Goal: Task Accomplishment & Management: Manage account settings

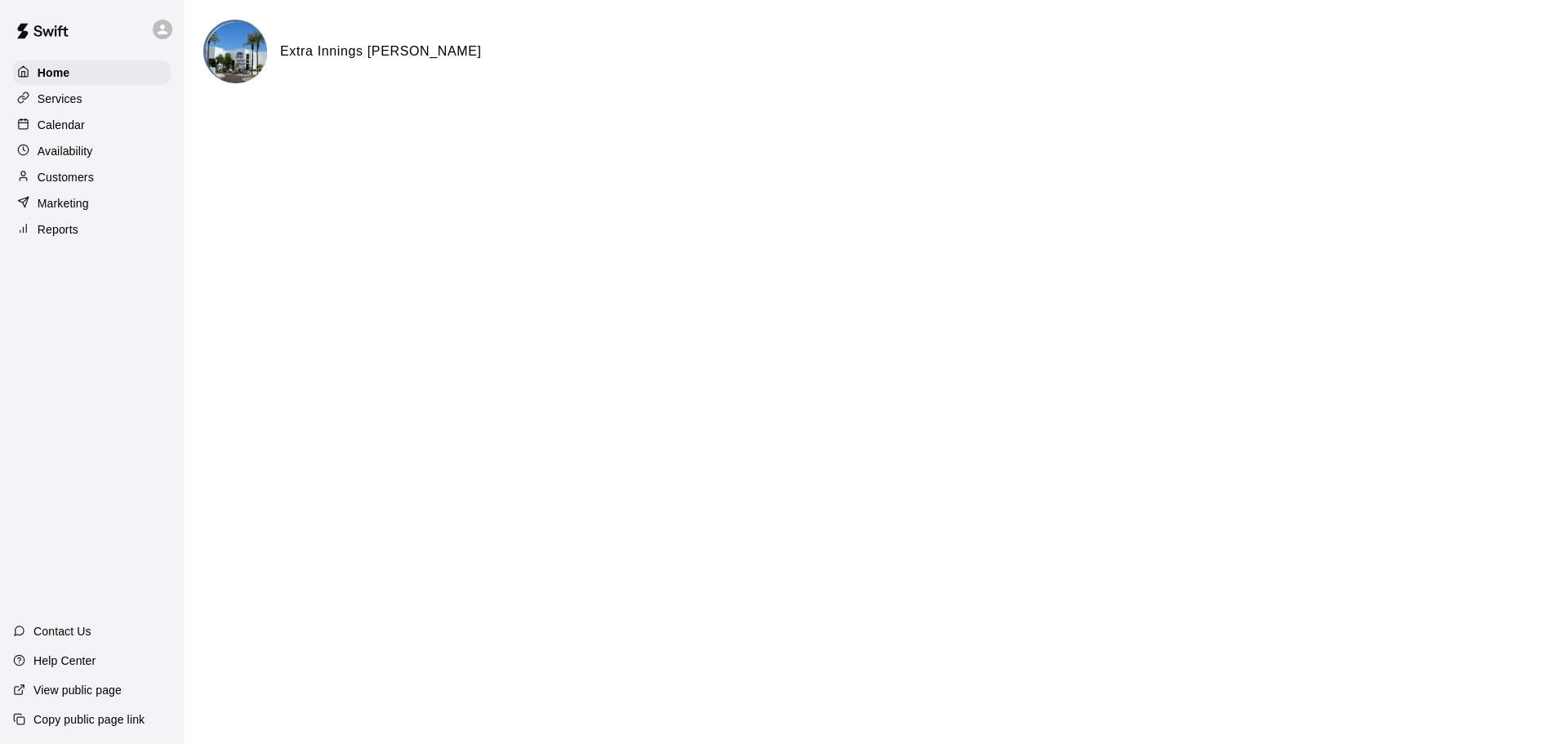
click at [125, 135] on div "Calendar" at bounding box center [92, 125] width 157 height 24
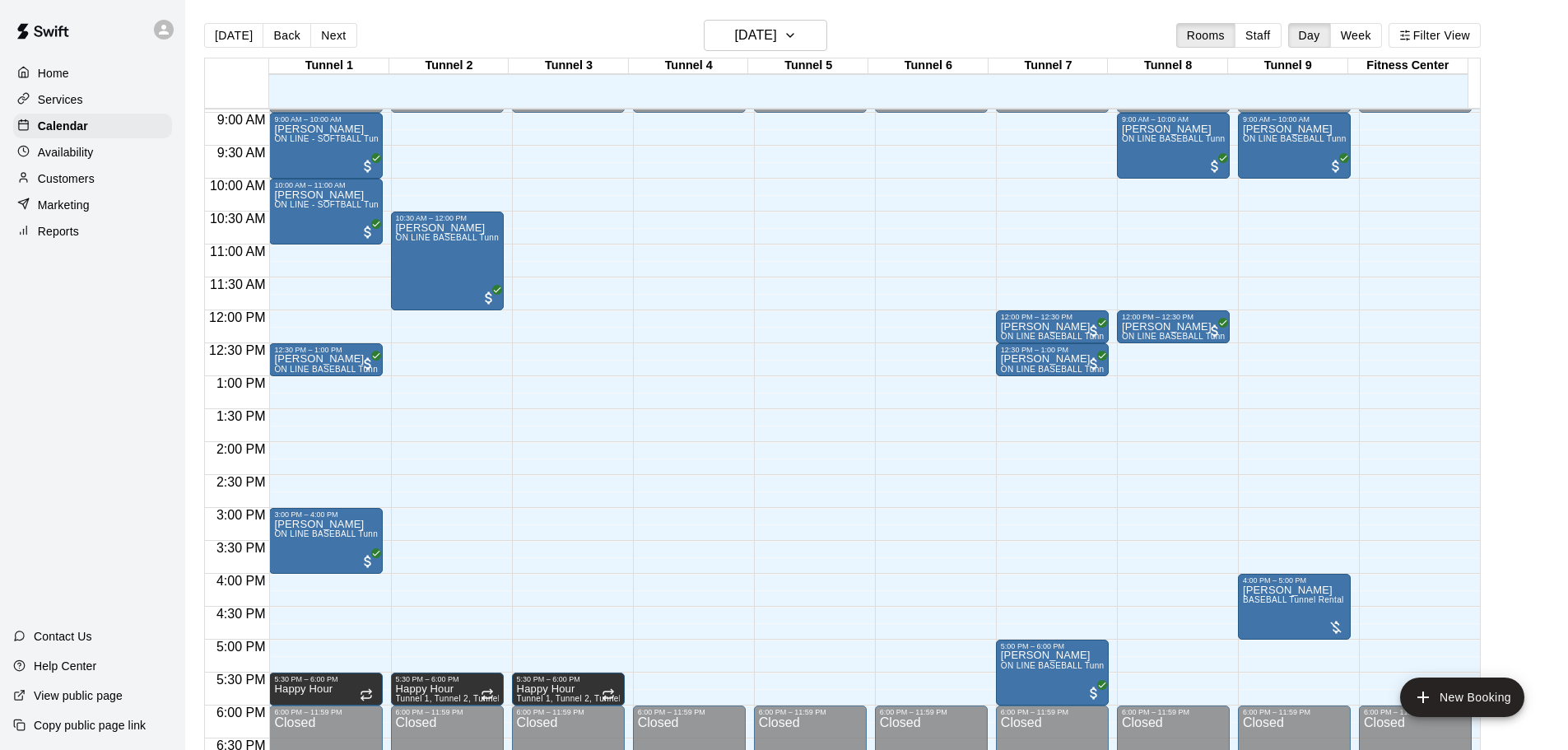
scroll to position [543, 0]
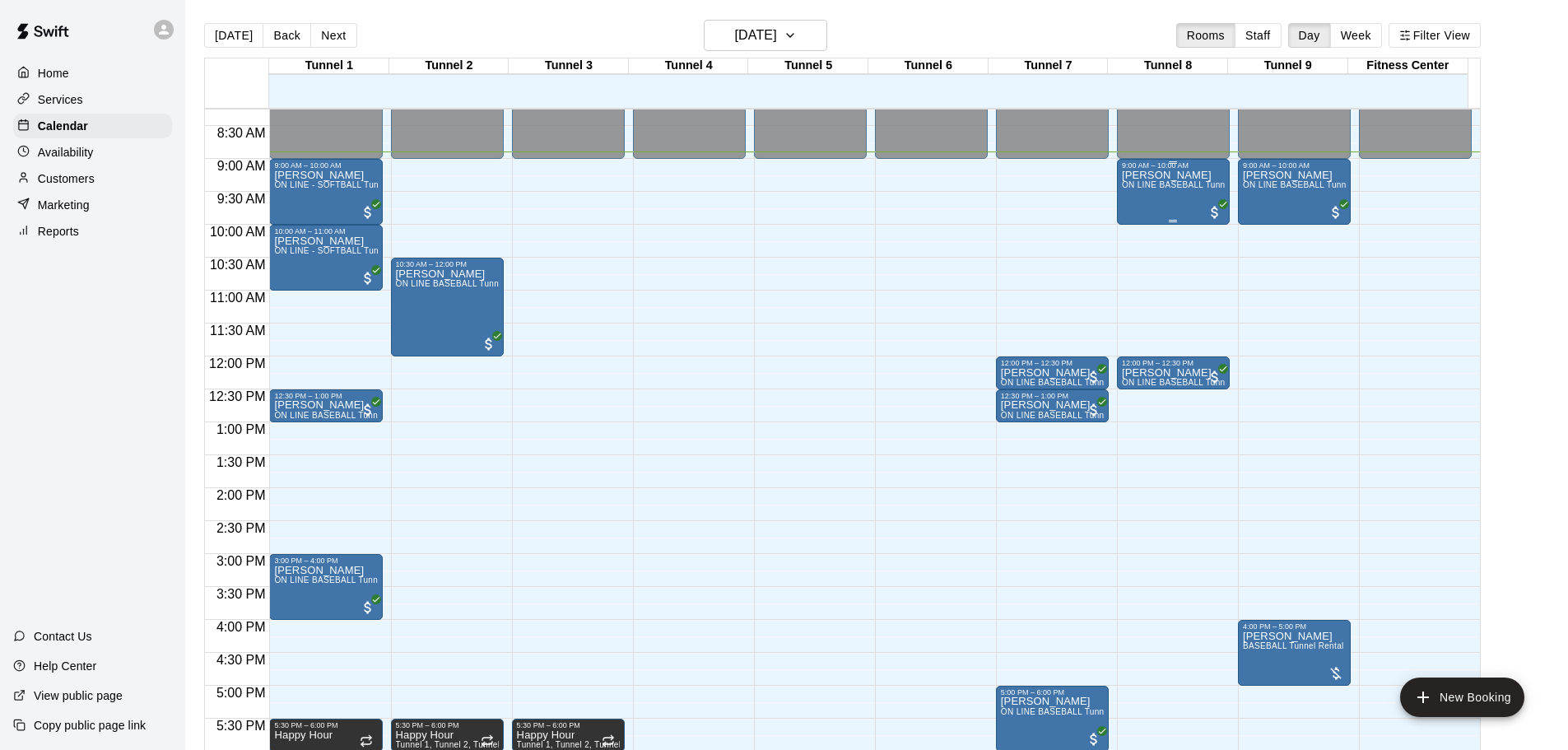
click at [1151, 201] on div "[PERSON_NAME] ON LINE BASEBALL Tunnel 7-9 Rental" at bounding box center [1173, 545] width 103 height 750
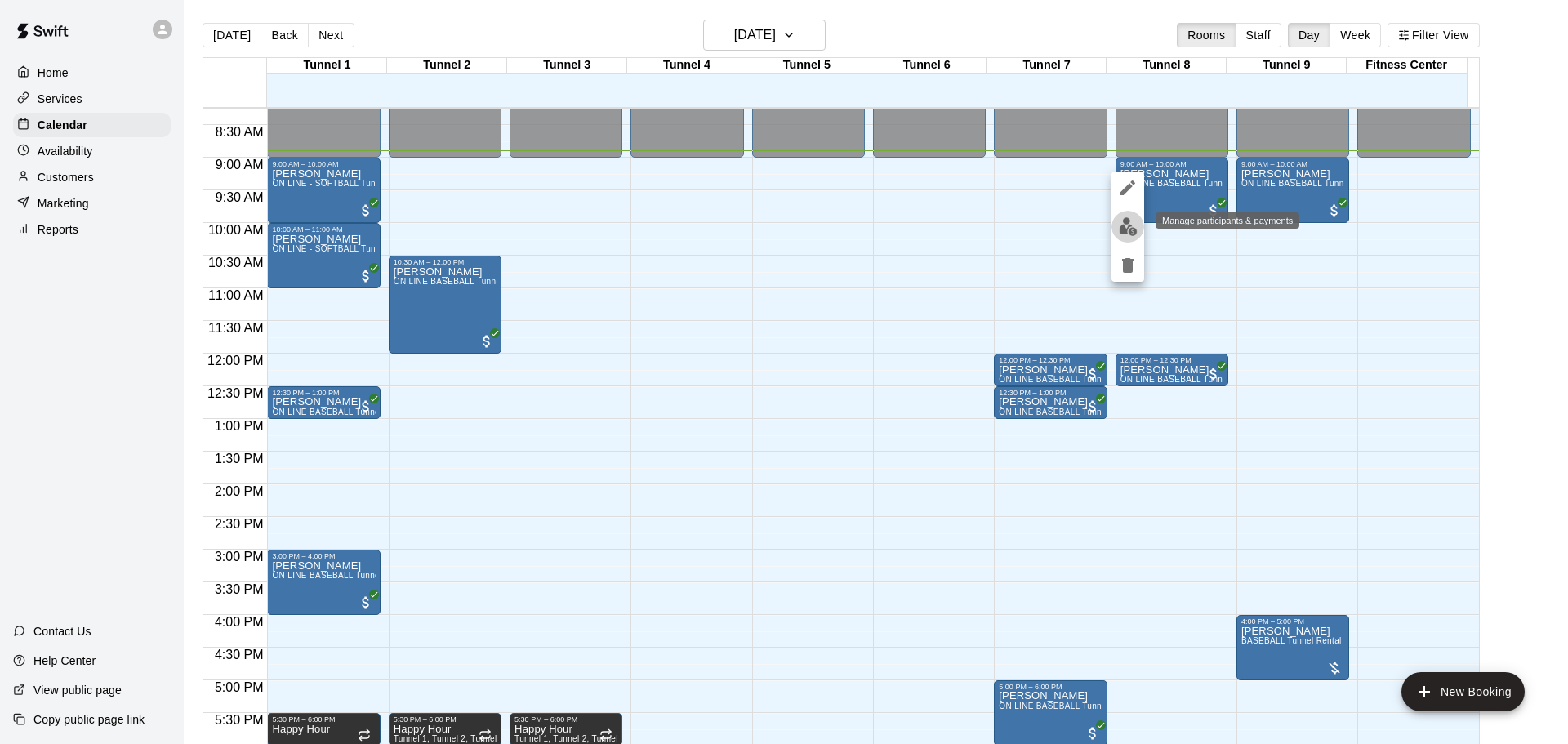
click at [1131, 229] on img "edit" at bounding box center [1128, 227] width 19 height 19
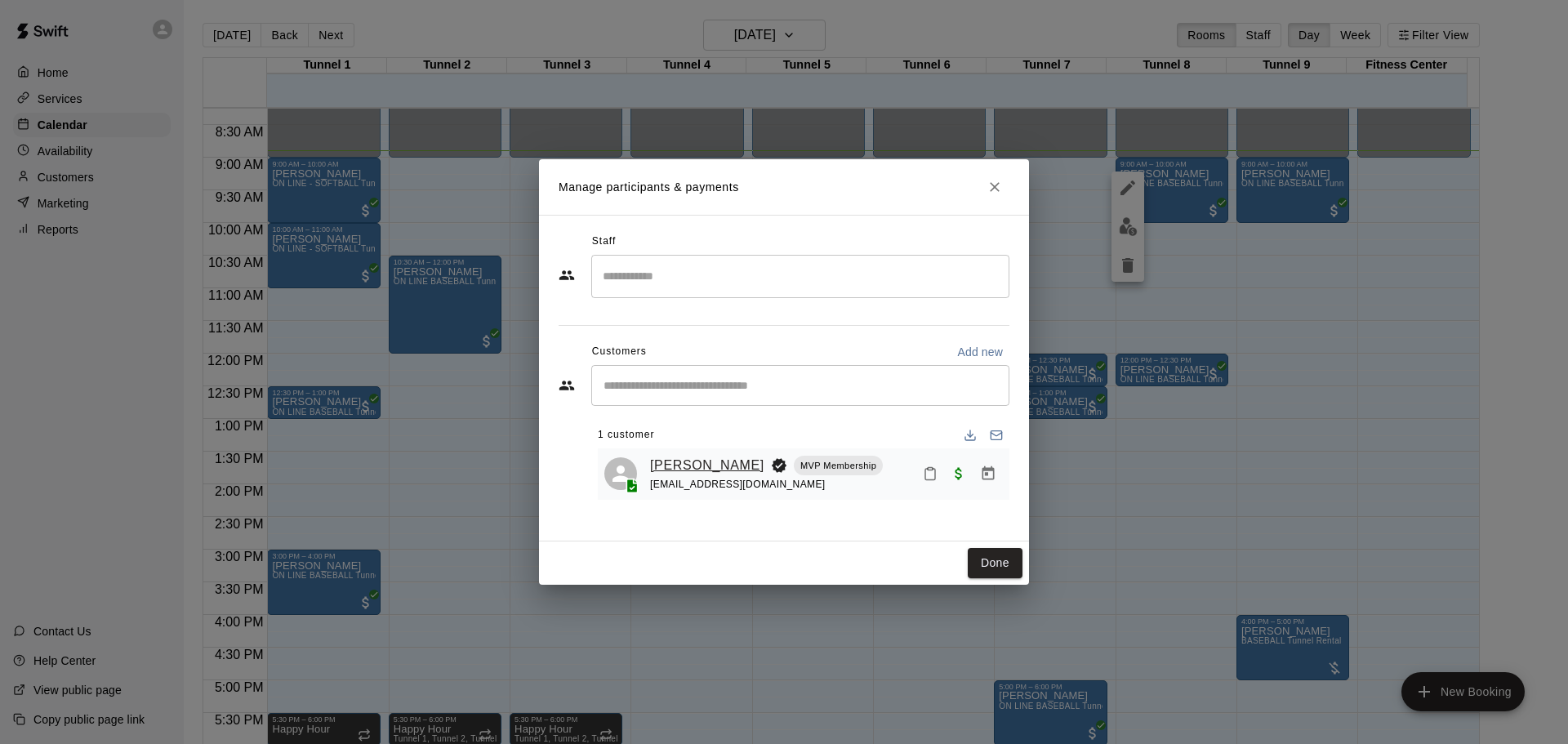
click at [688, 469] on link "[PERSON_NAME]" at bounding box center [707, 465] width 115 height 21
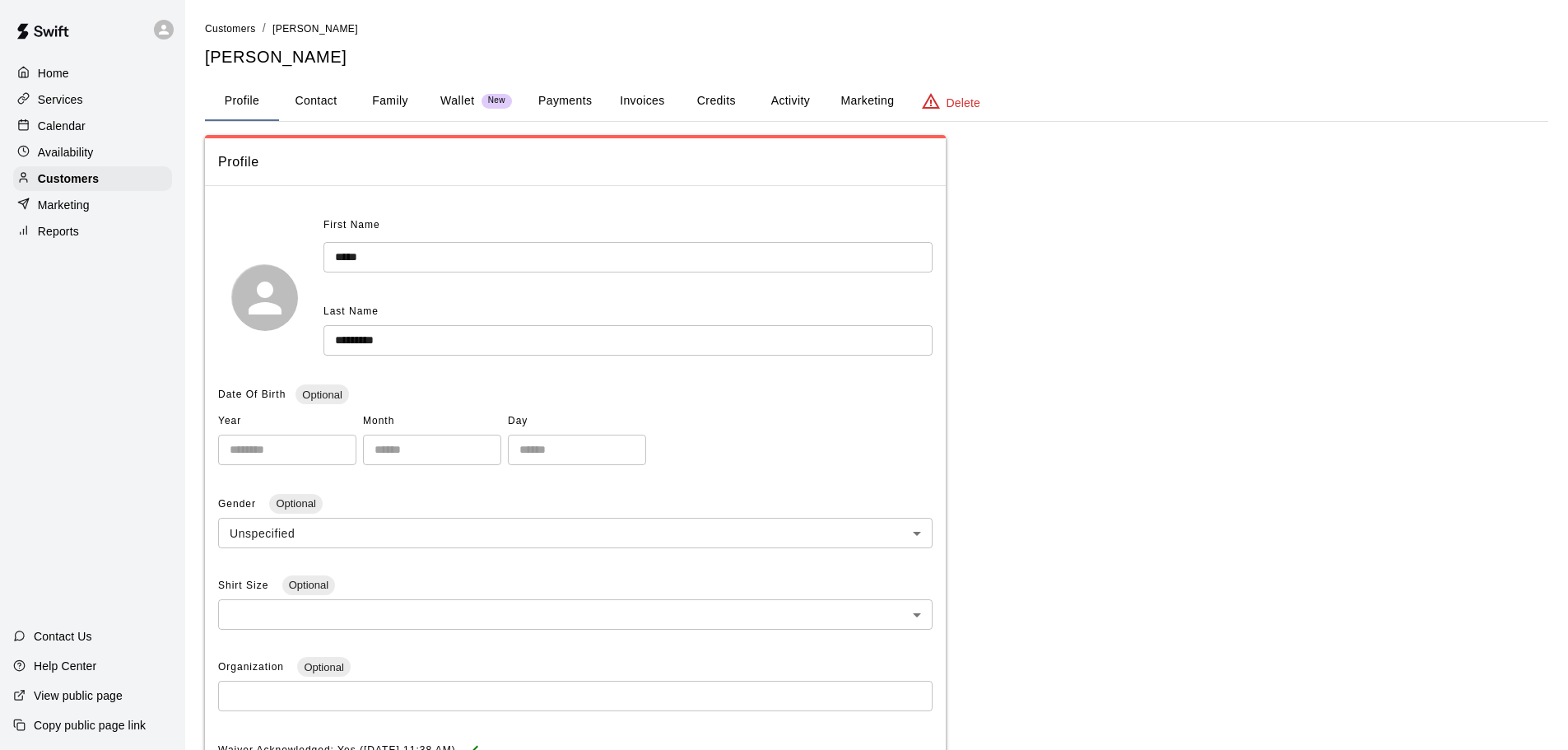
click at [608, 102] on button "Invoices" at bounding box center [642, 101] width 74 height 39
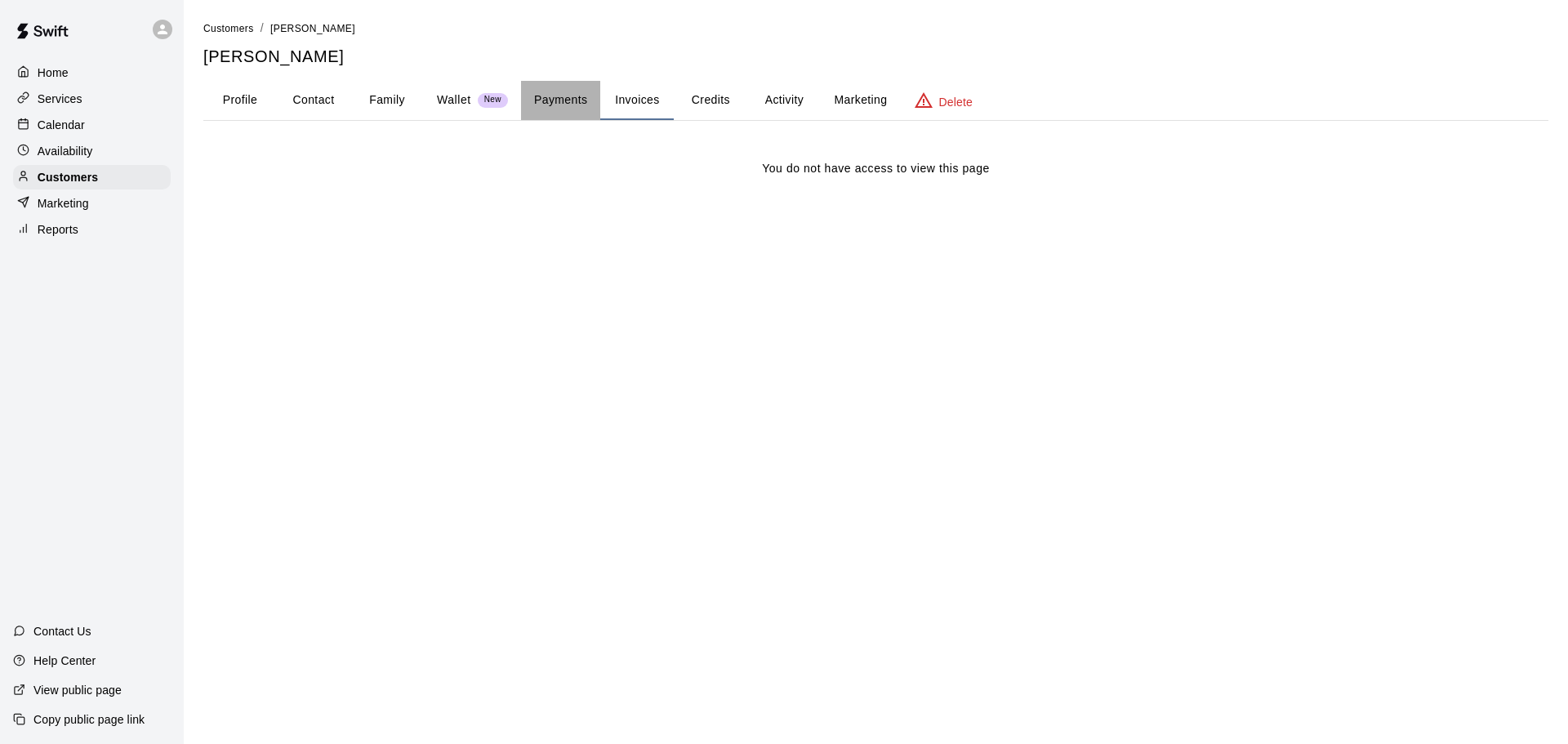
click at [591, 109] on button "Payments" at bounding box center [561, 100] width 80 height 39
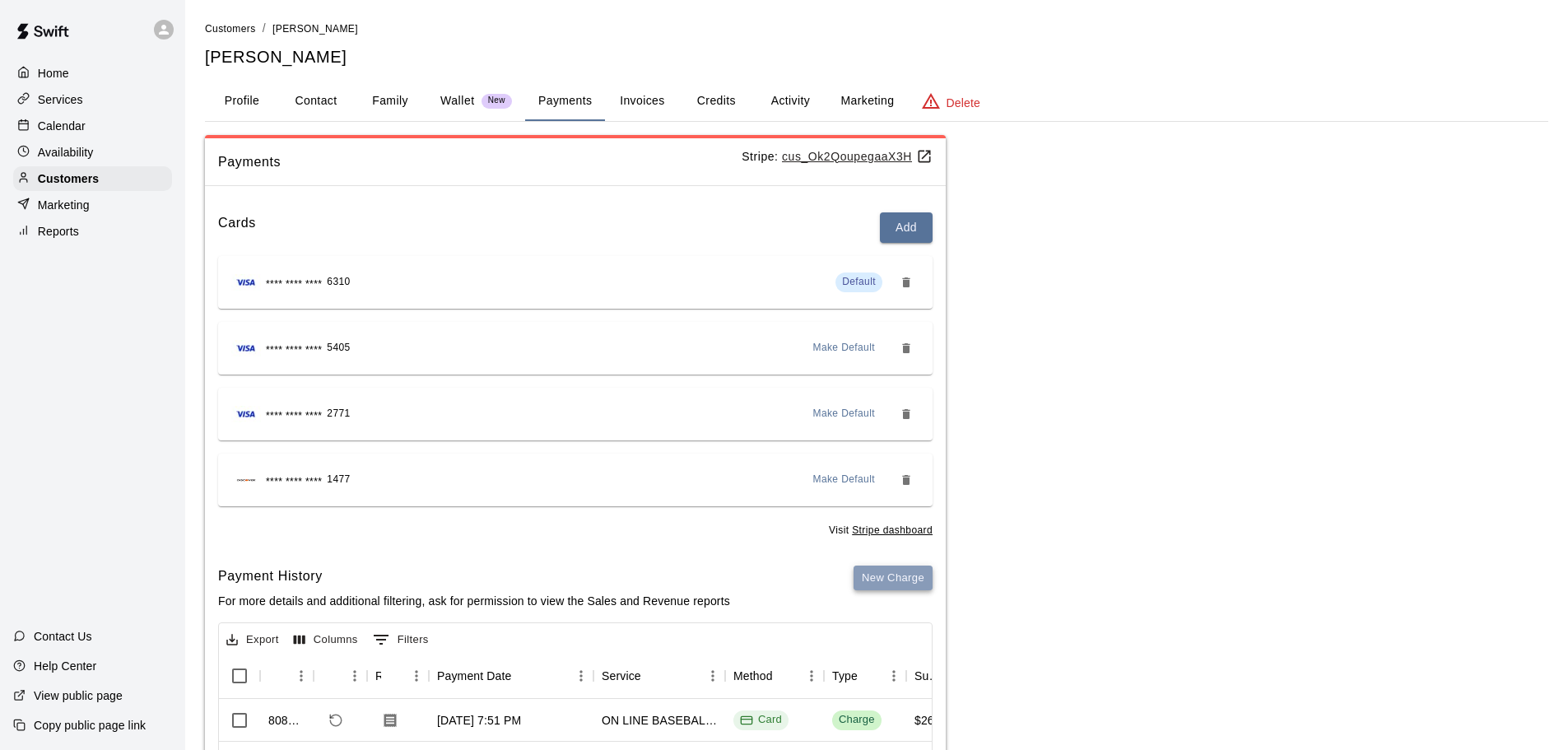
click at [928, 580] on button "New Charge" at bounding box center [893, 577] width 79 height 25
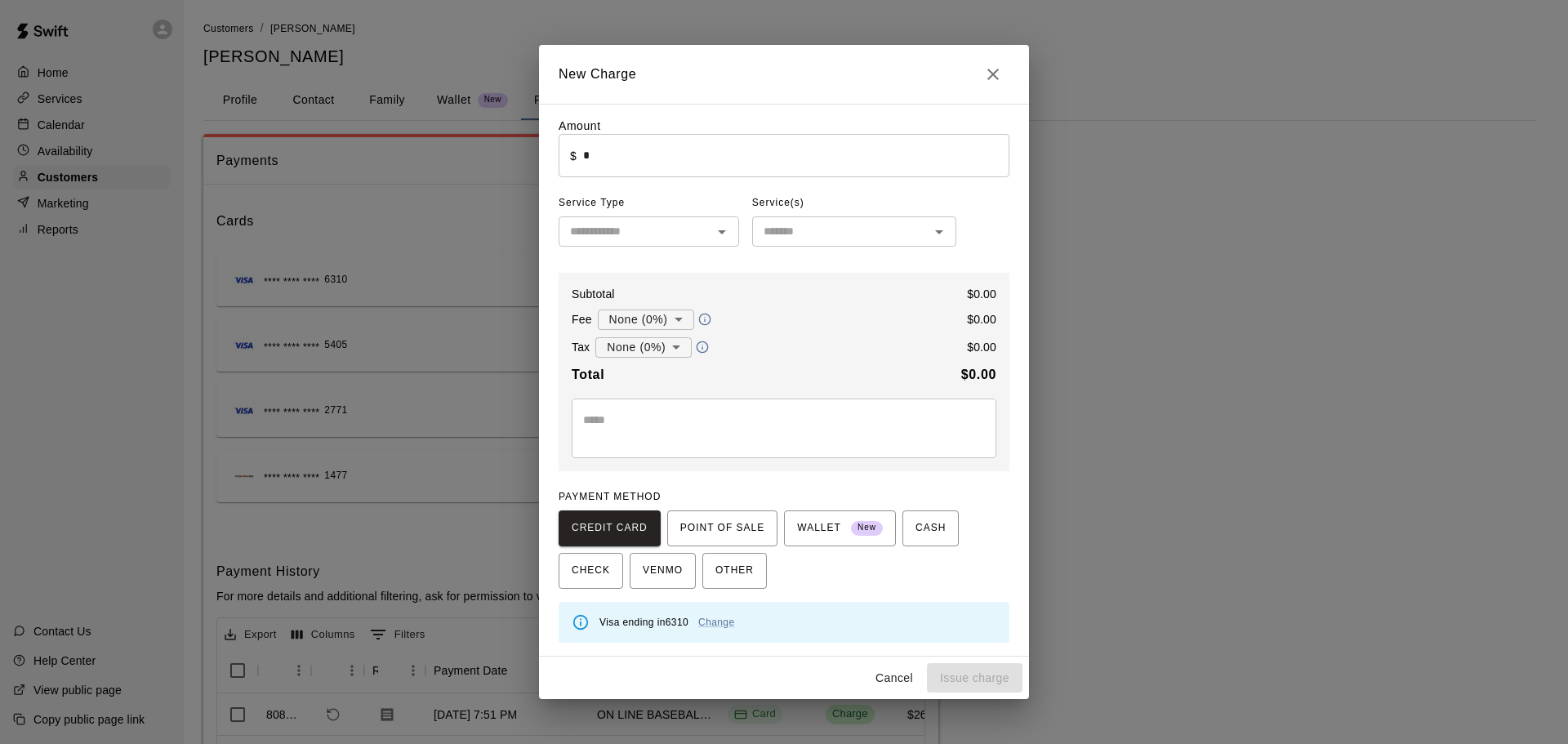
click at [618, 161] on input "*" at bounding box center [796, 155] width 427 height 43
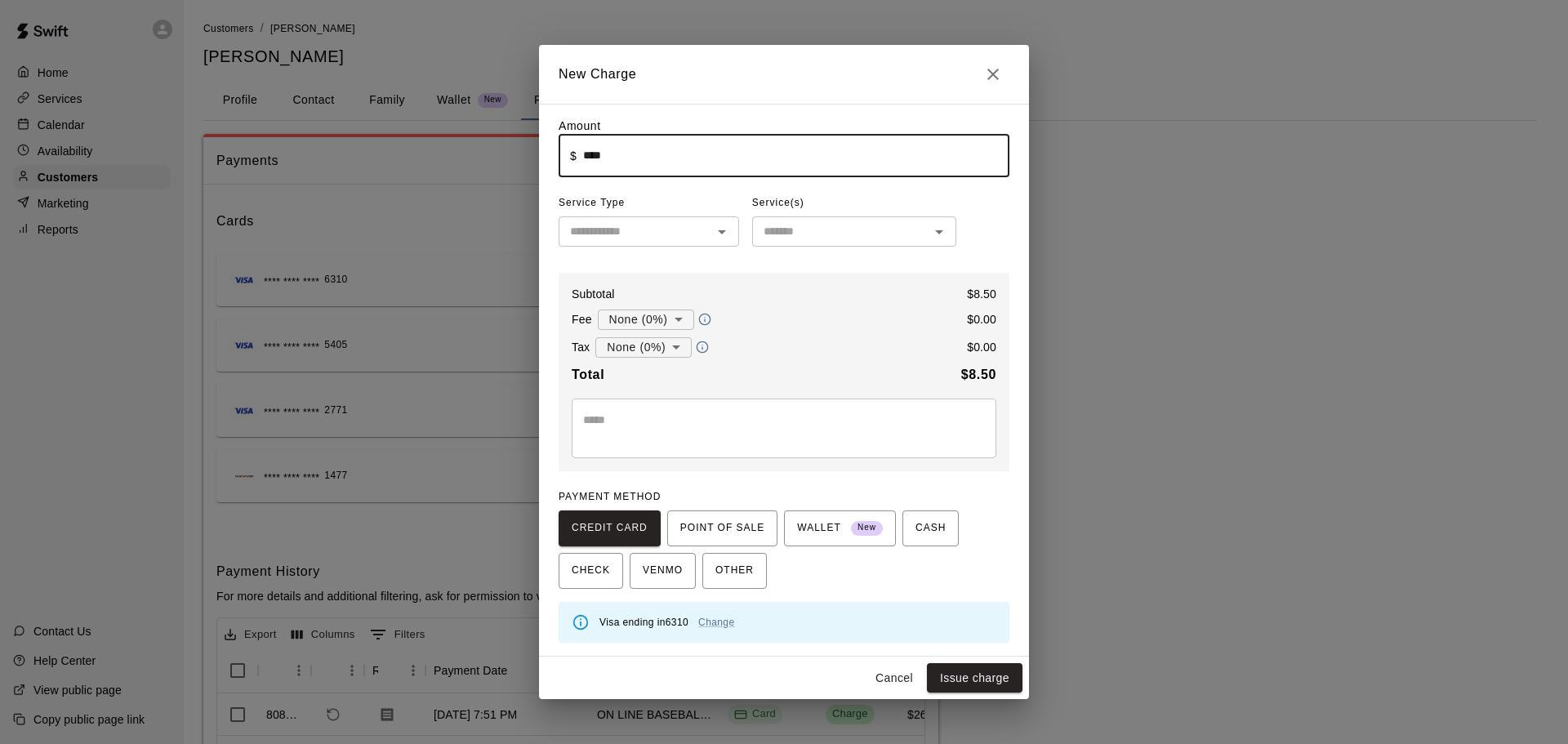
type input "****"
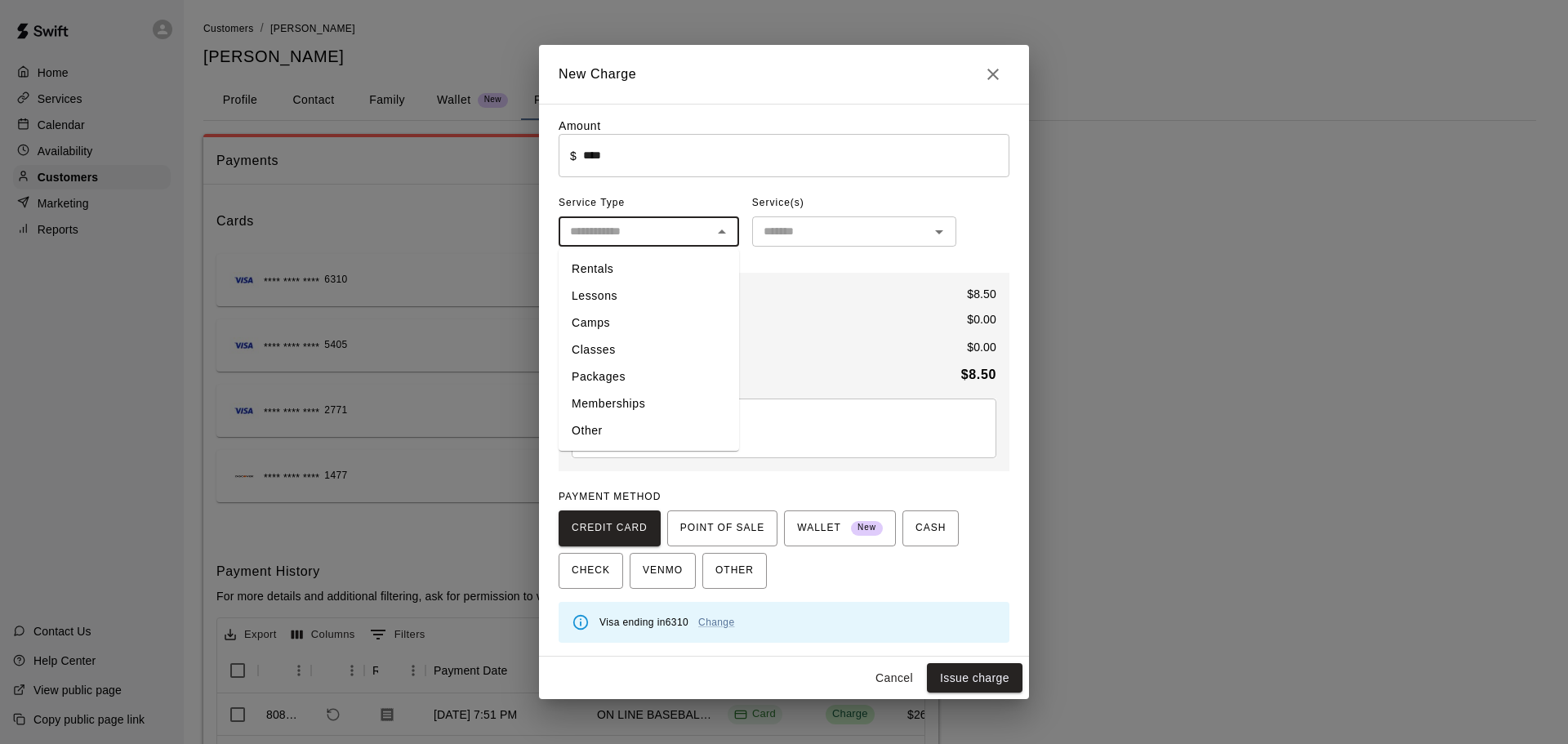
click at [640, 226] on input "text" at bounding box center [635, 231] width 143 height 20
click at [687, 442] on li "Other" at bounding box center [649, 430] width 180 height 27
type input "*****"
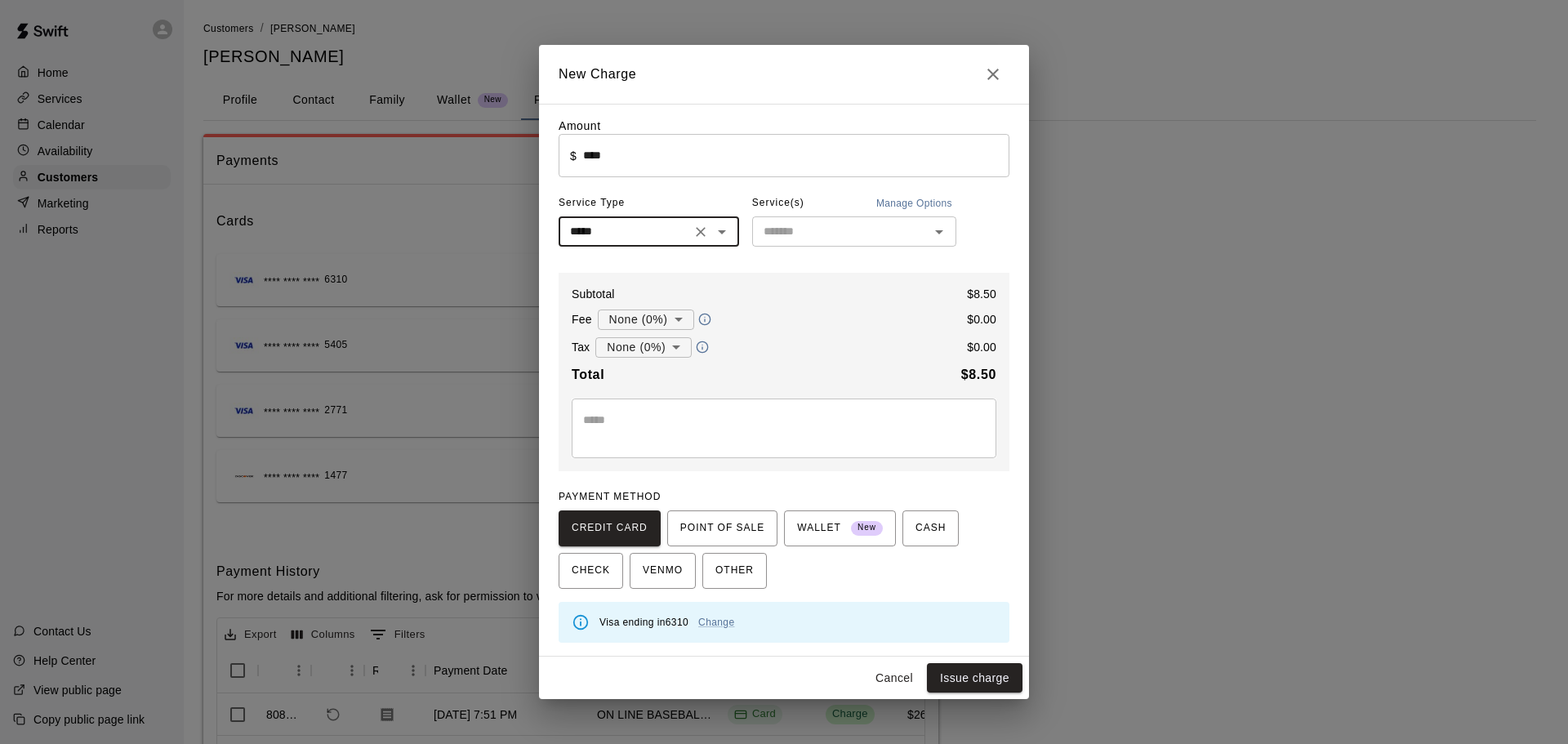
click at [828, 224] on input "text" at bounding box center [840, 231] width 168 height 20
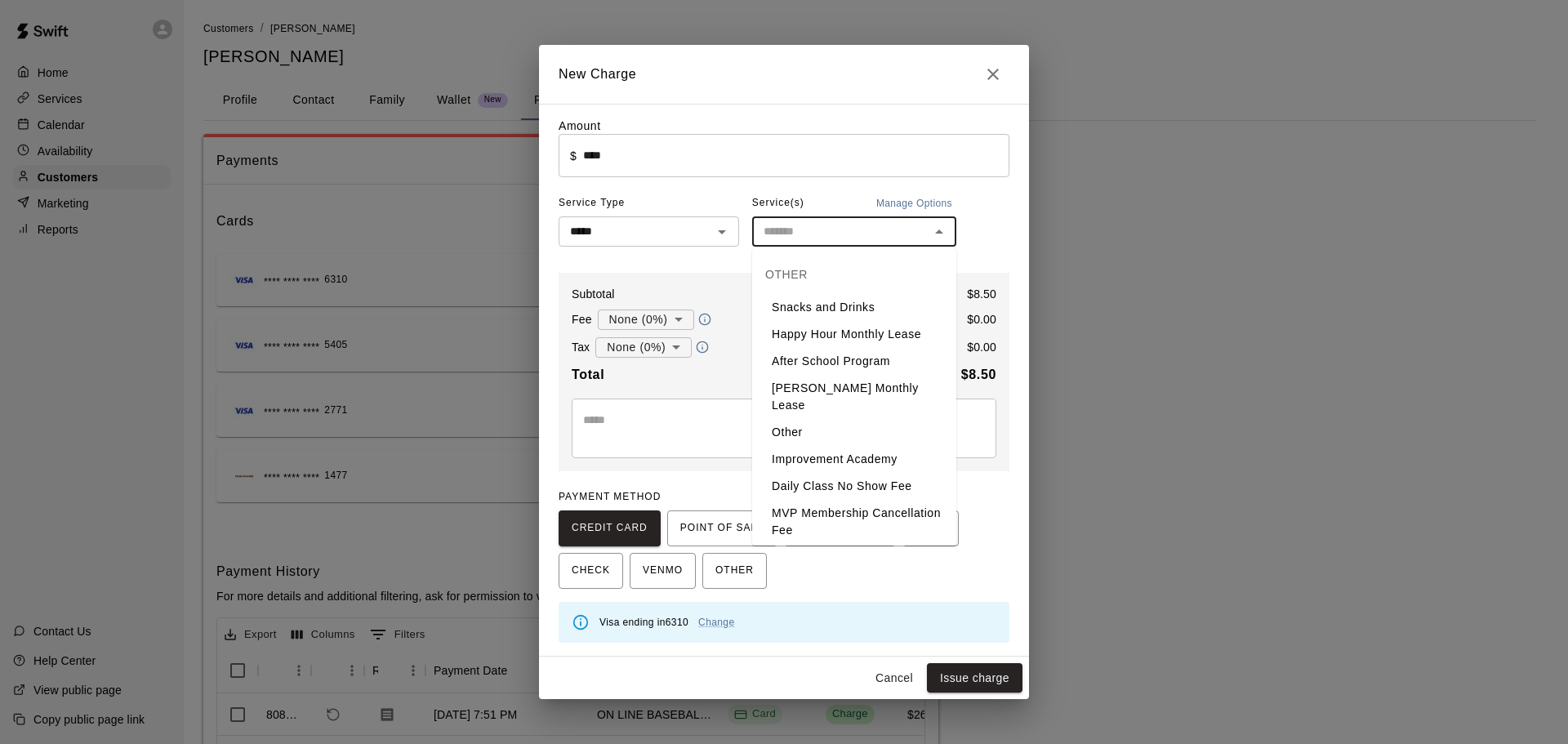
click at [828, 303] on li "Snacks and Drinks" at bounding box center [854, 307] width 205 height 27
type input "**********"
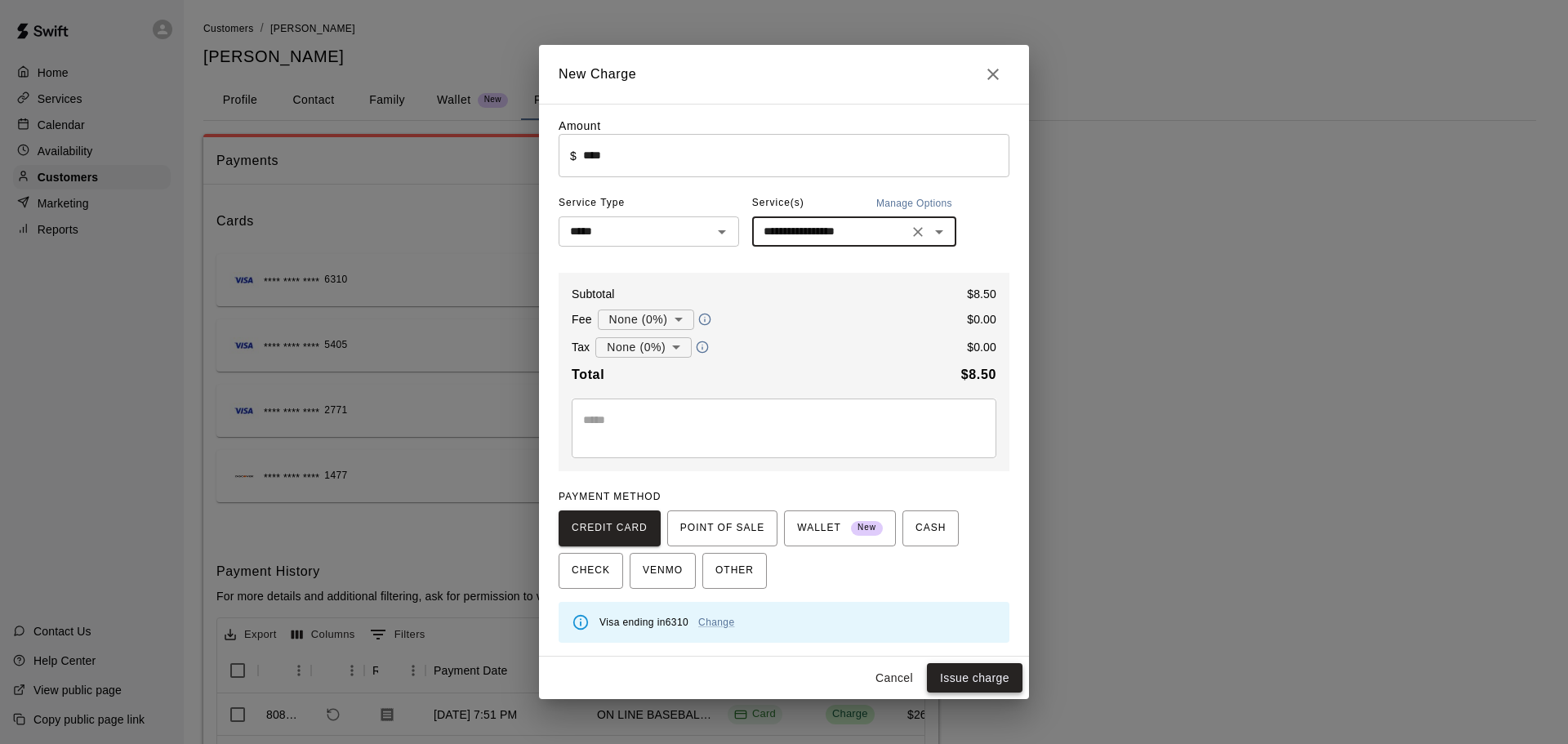
click at [970, 688] on button "Issue charge" at bounding box center [975, 678] width 95 height 31
type input "*"
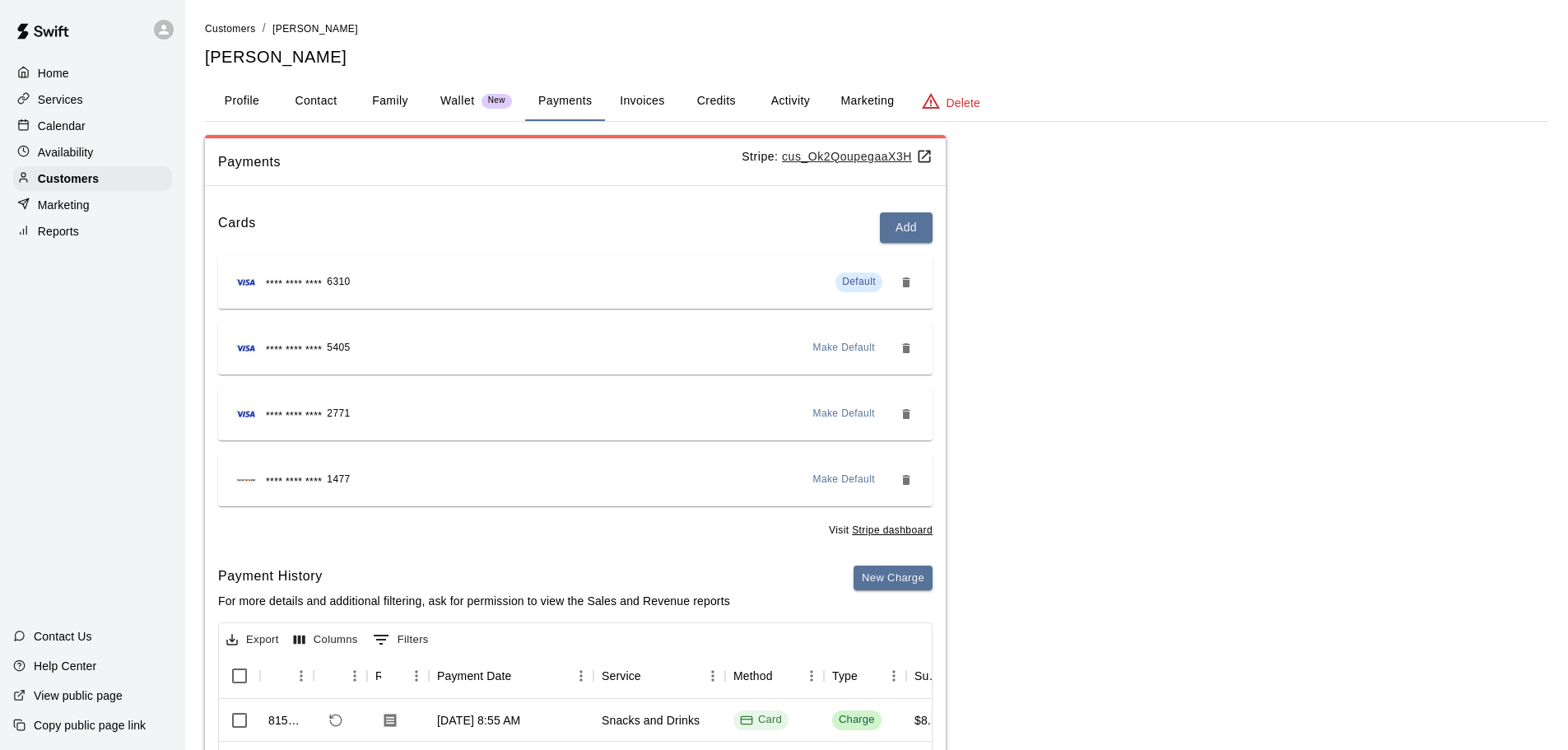
click at [118, 132] on div "Calendar" at bounding box center [92, 126] width 159 height 24
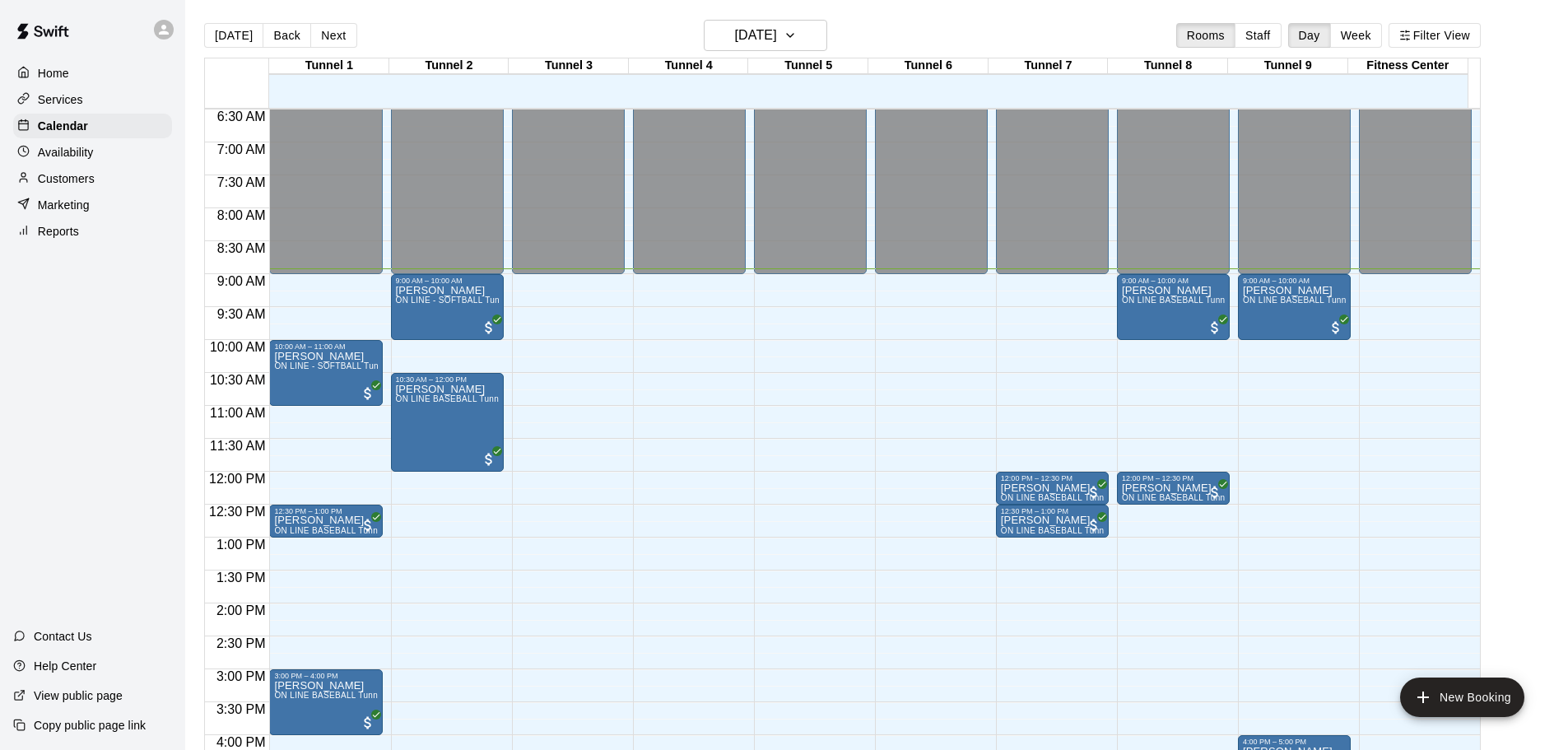
scroll to position [424, 0]
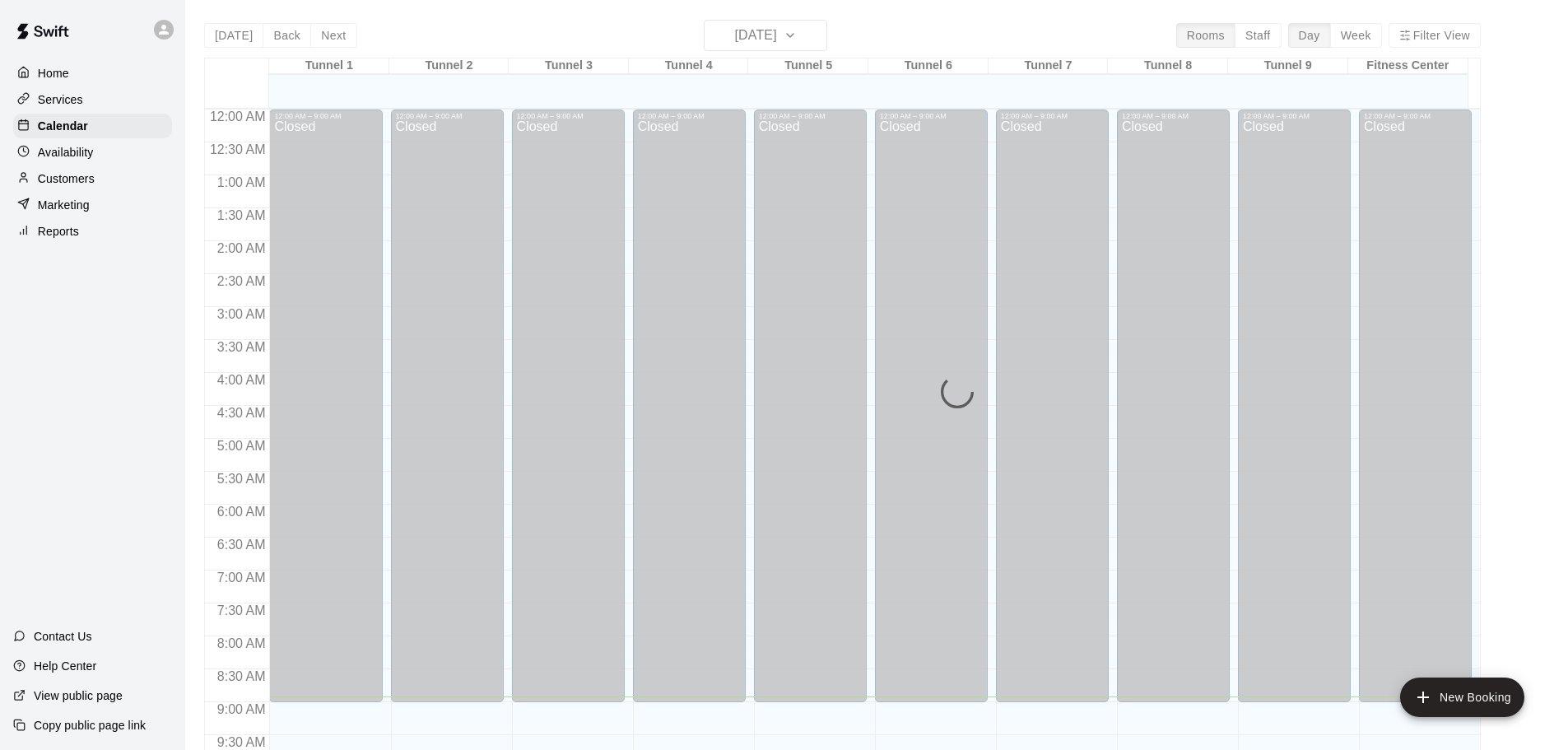
scroll to position [588, 0]
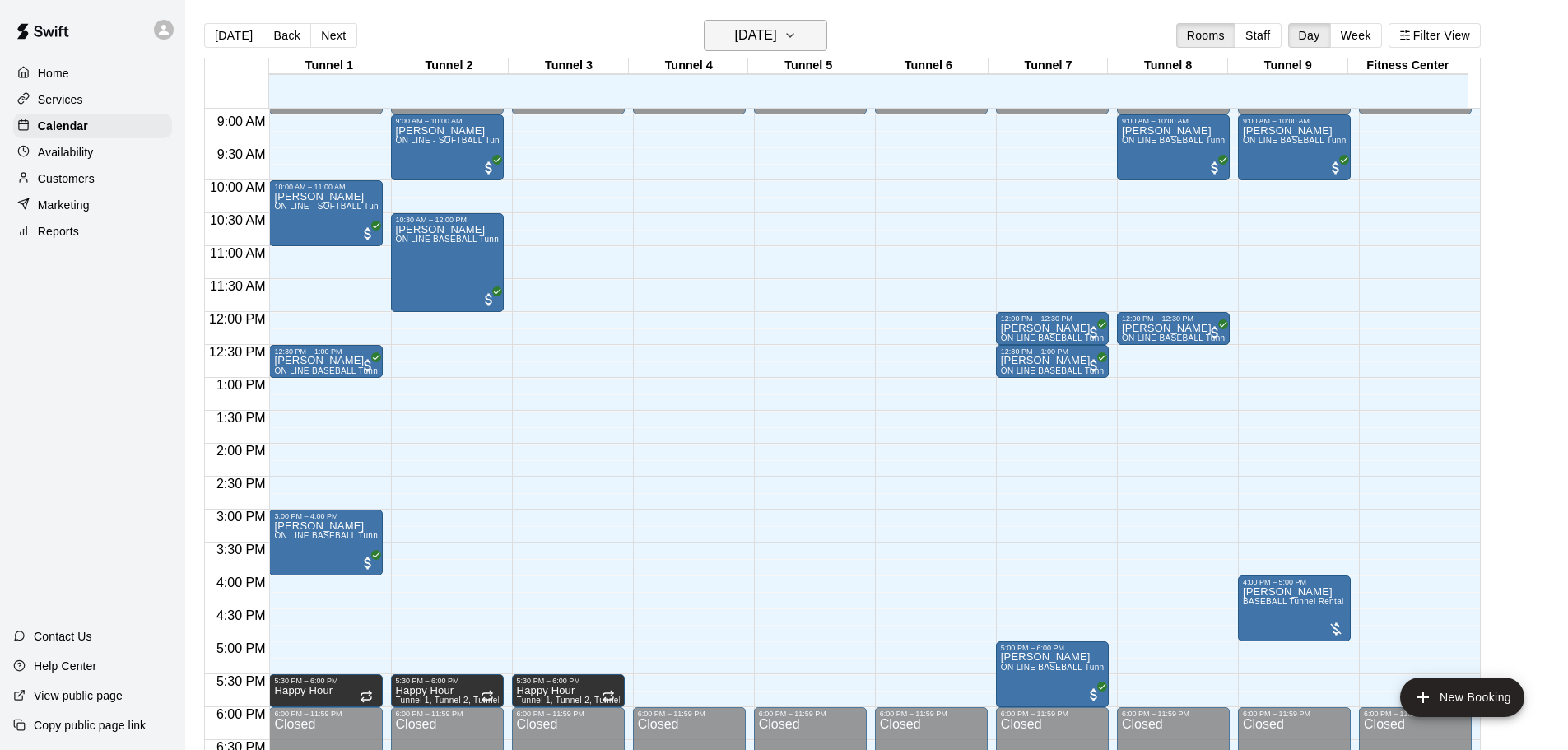
click at [740, 35] on h6 "[DATE]" at bounding box center [756, 35] width 42 height 23
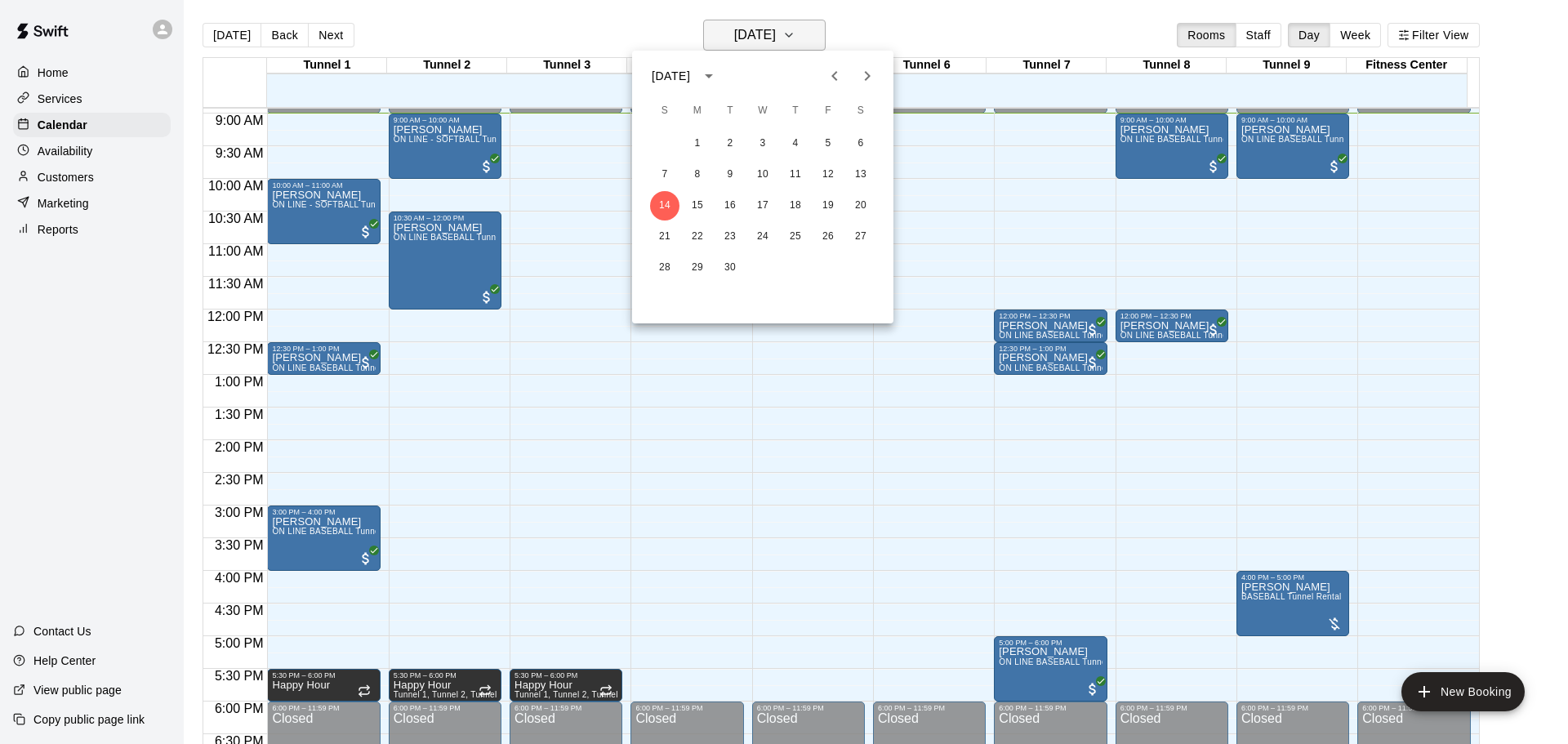
click at [734, 34] on div at bounding box center [784, 372] width 1568 height 744
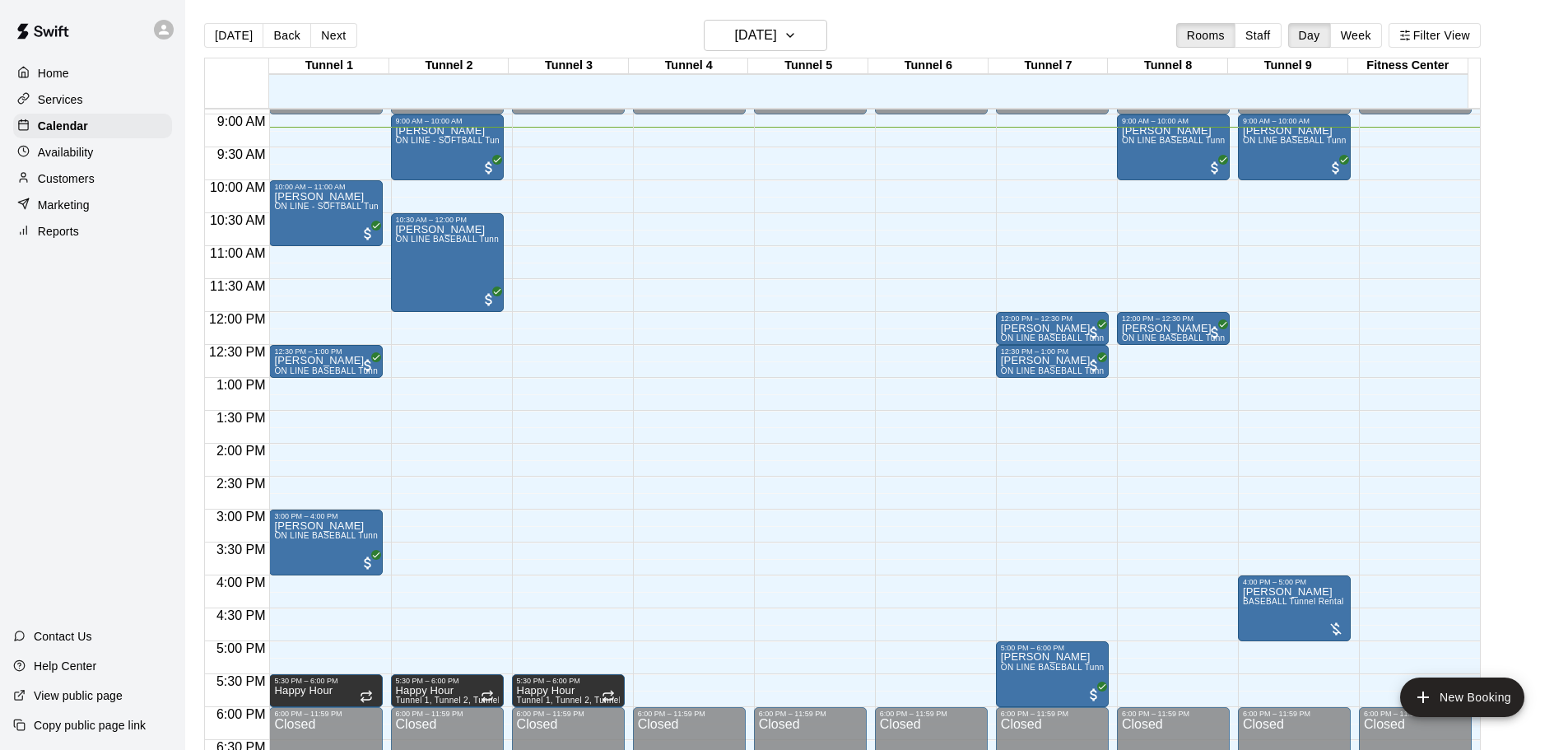
click at [1488, 424] on div "Today Back Next Sunday Sep 14 Rooms Staff Day Week Filter View Tunnel 1 14 Sun …" at bounding box center [842, 395] width 1301 height 750
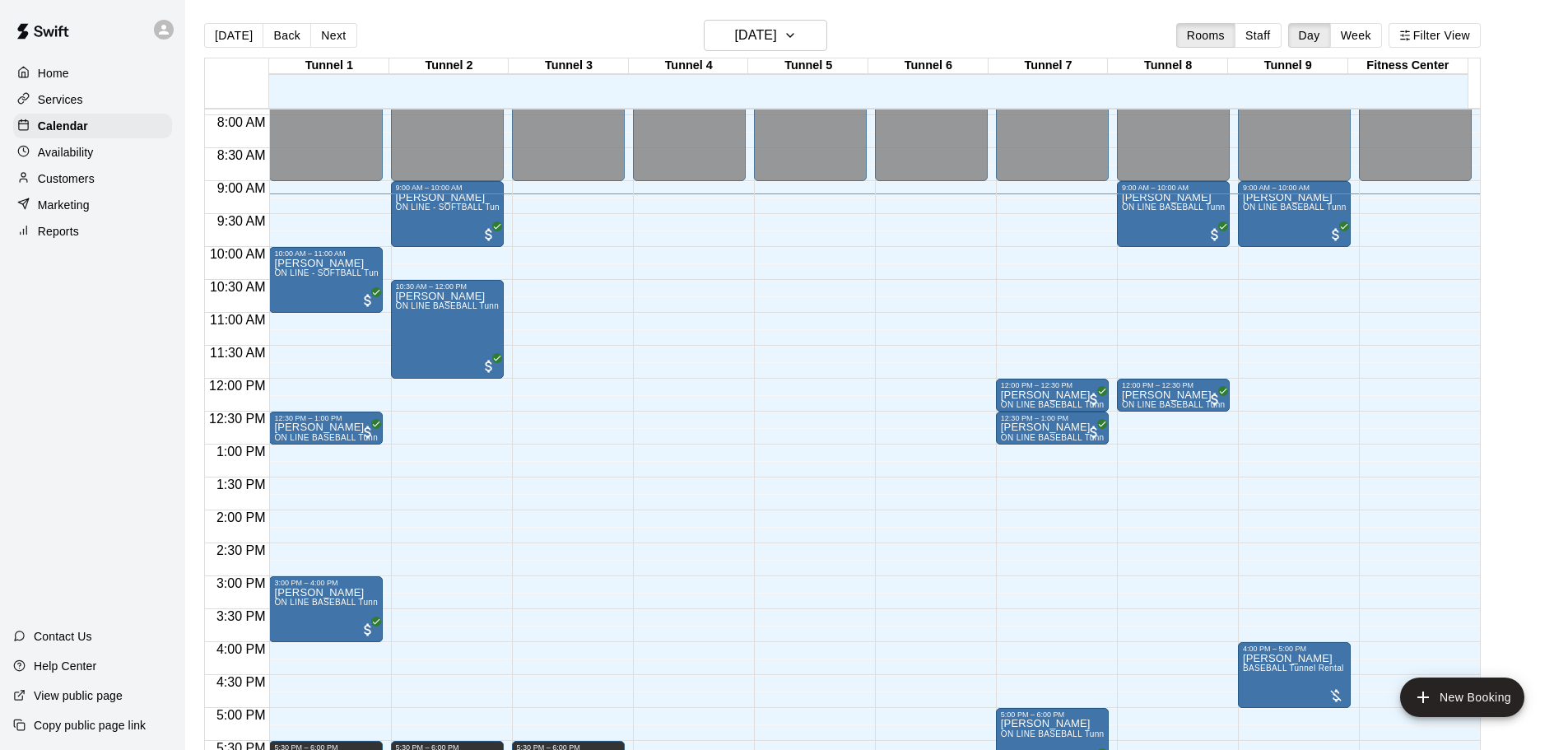
scroll to position [26, 0]
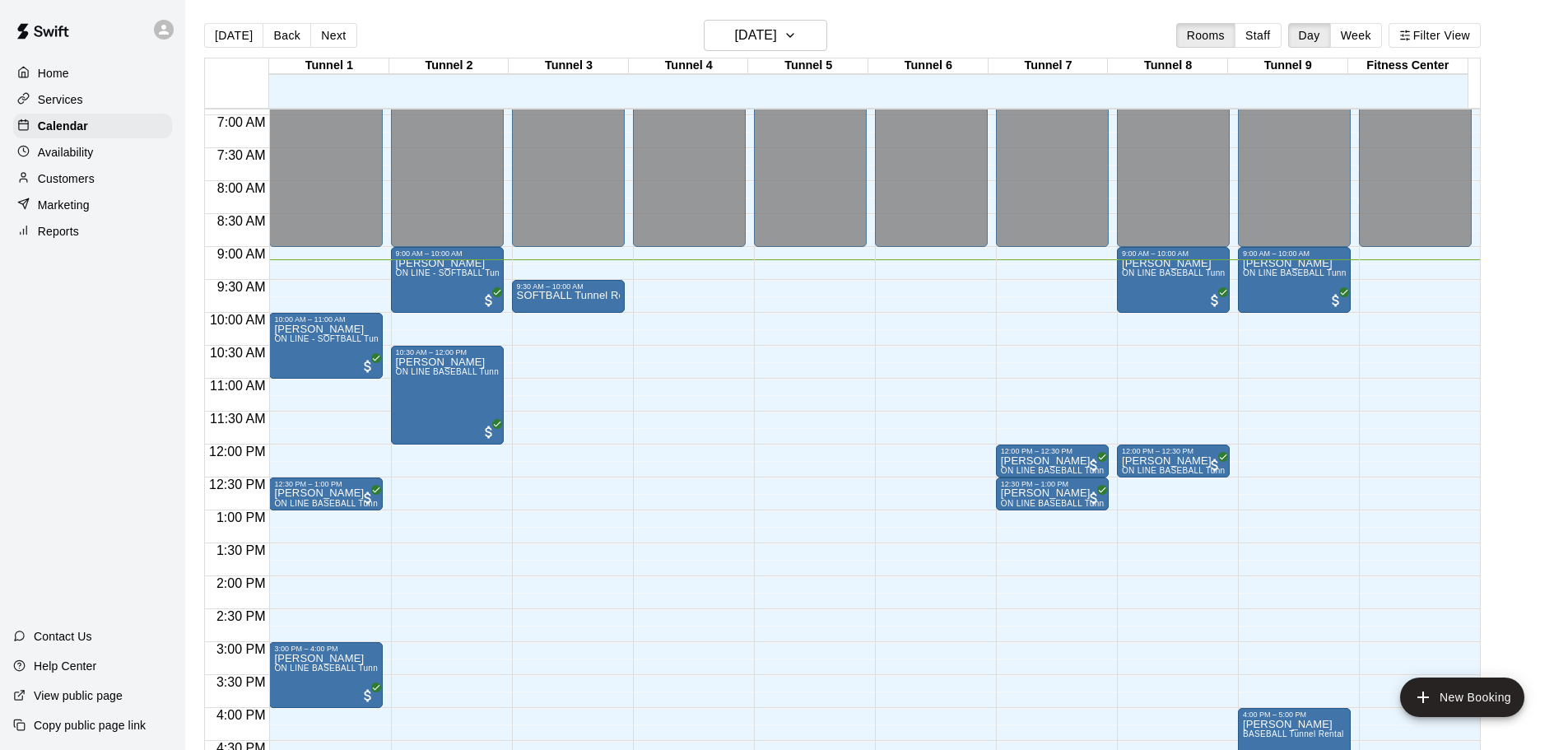
scroll to position [441, 0]
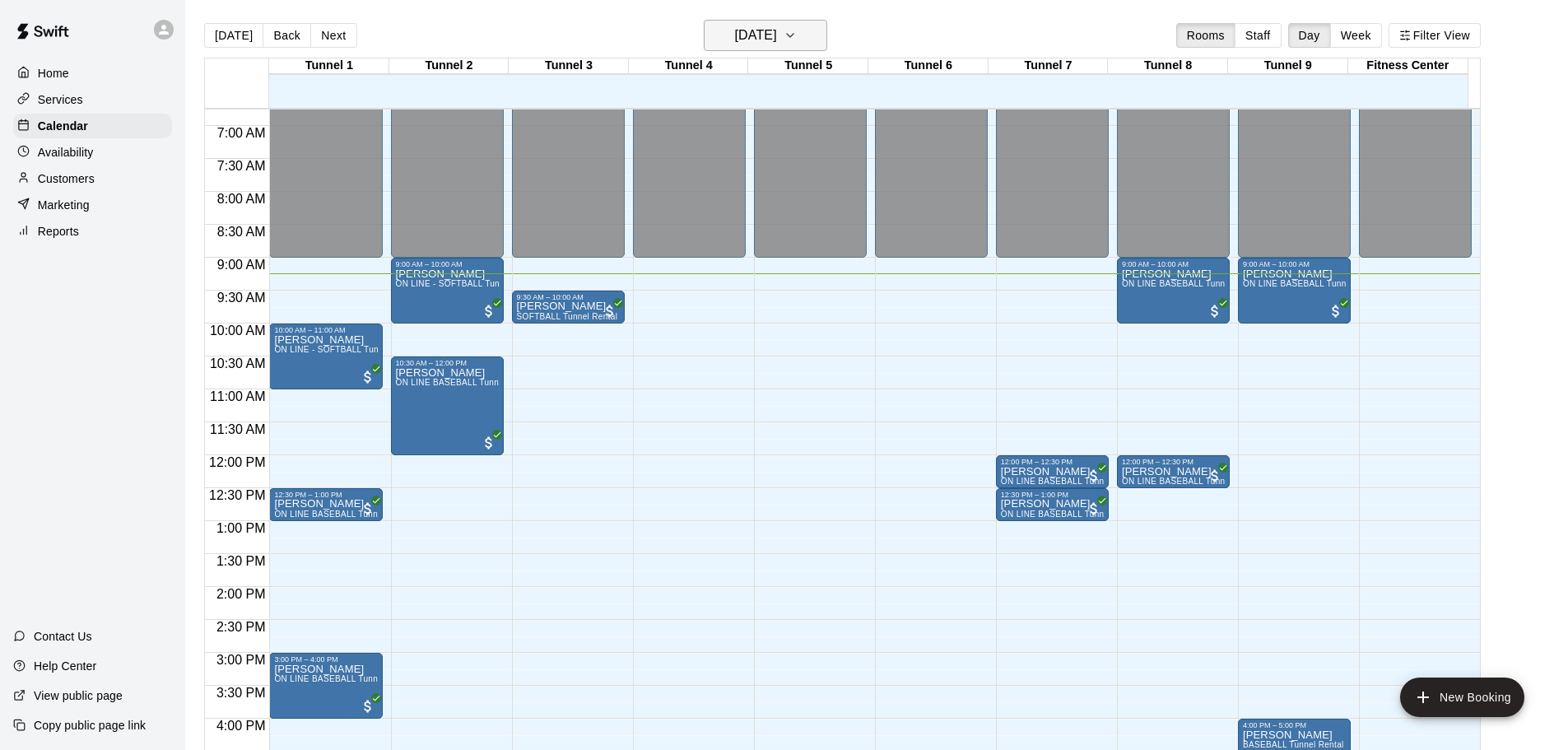
click at [777, 42] on h6 "[DATE]" at bounding box center [756, 35] width 42 height 23
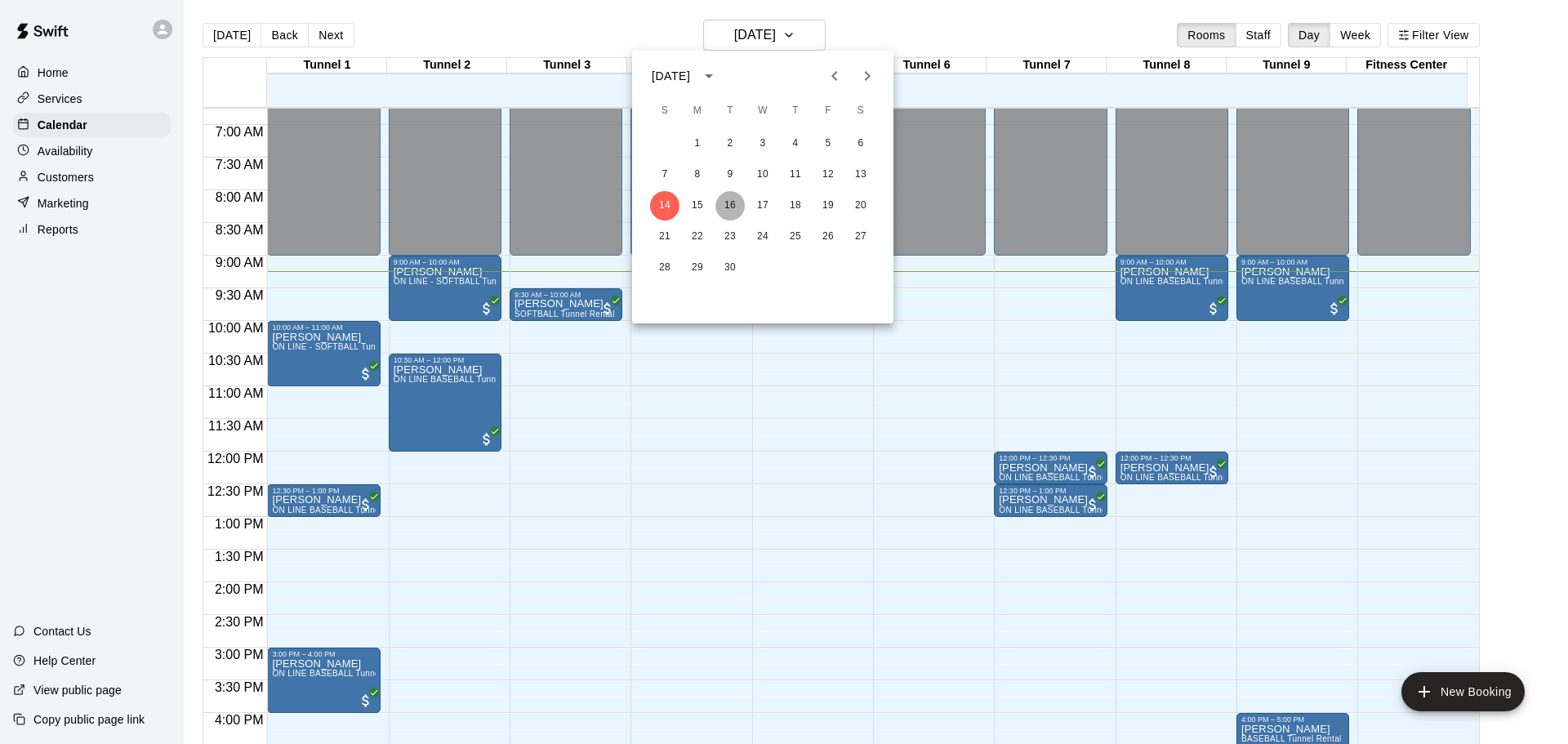
click at [724, 215] on button "16" at bounding box center [730, 205] width 30 height 30
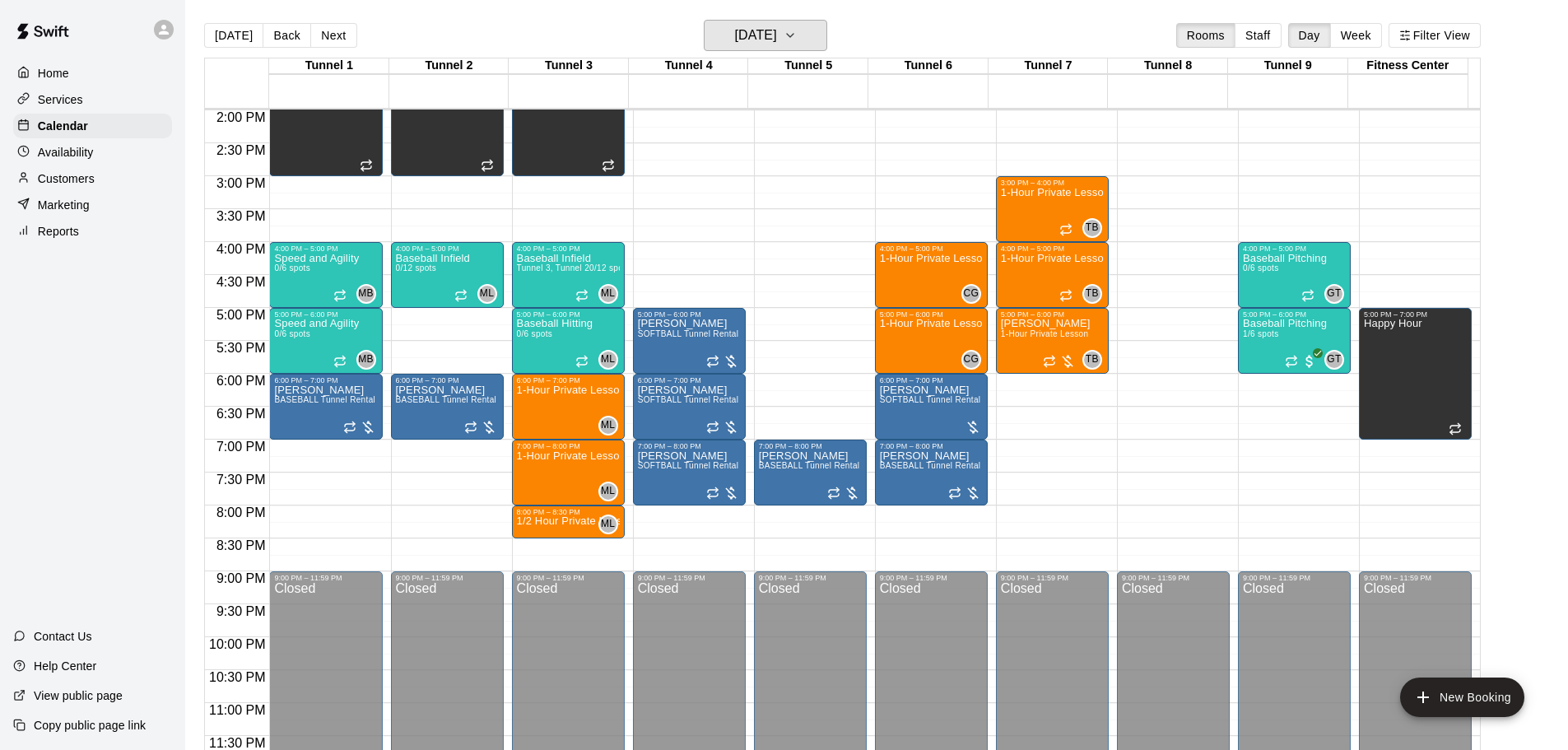
scroll to position [840, 0]
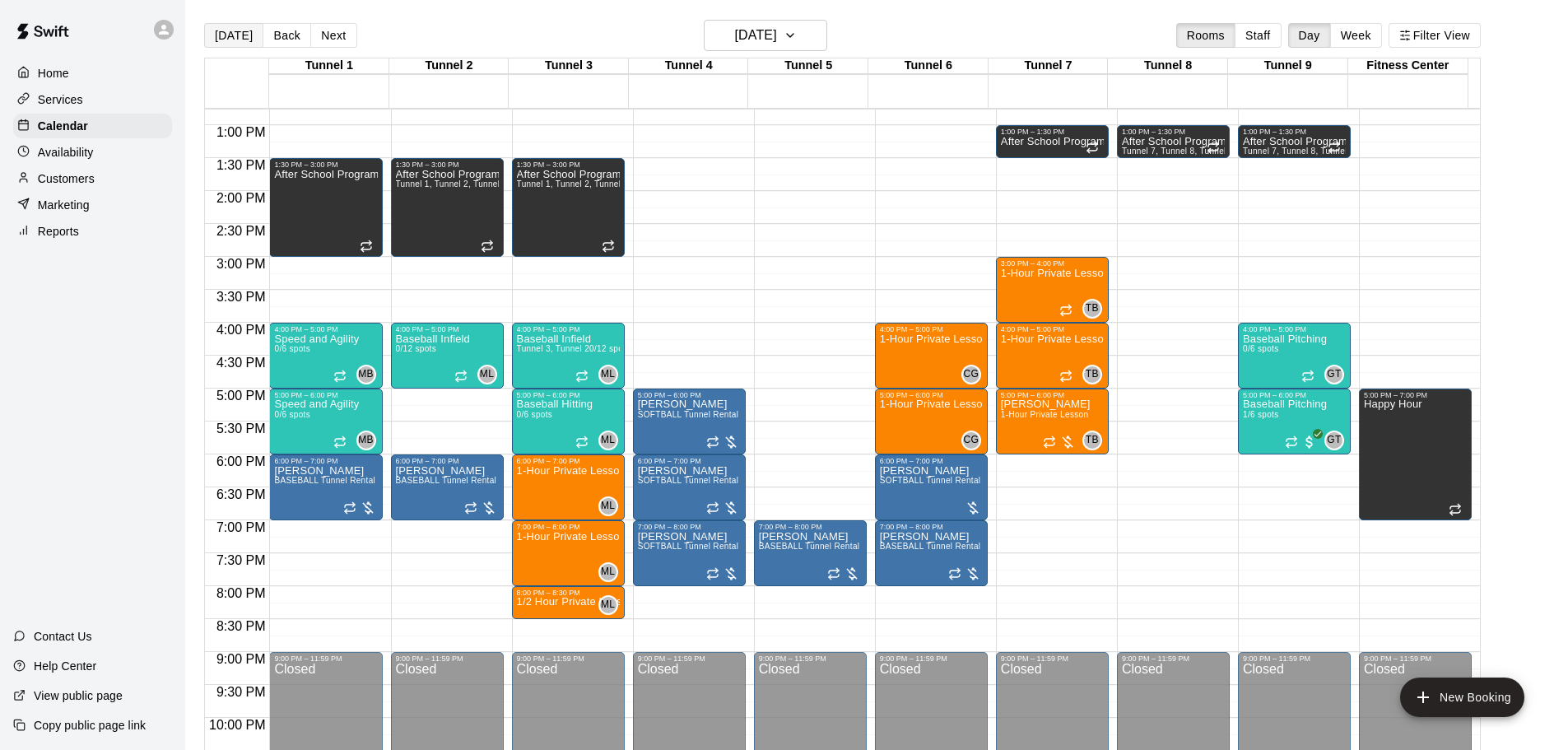
click at [236, 40] on button "[DATE]" at bounding box center [234, 35] width 60 height 24
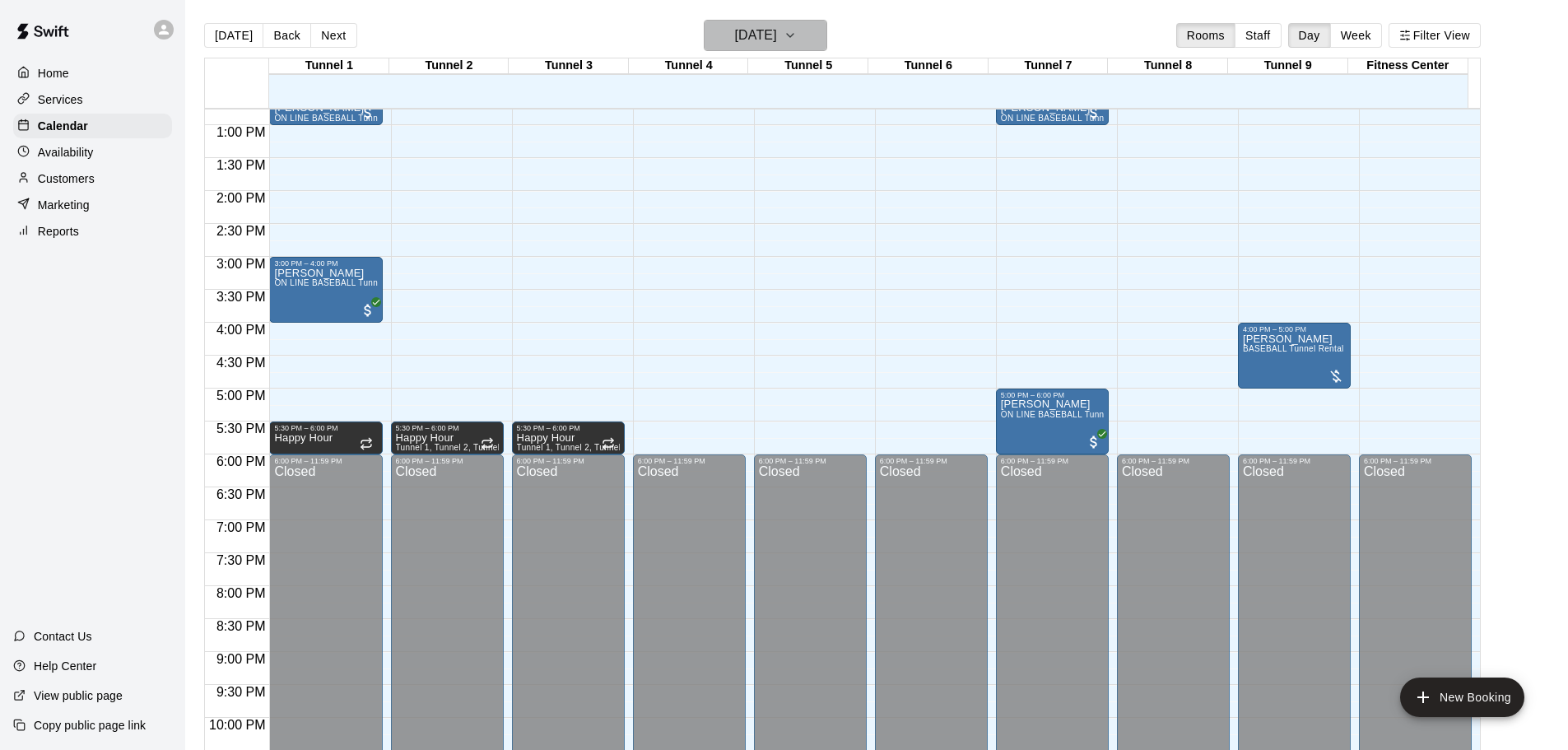
click at [779, 20] on button "[DATE]" at bounding box center [765, 35] width 123 height 32
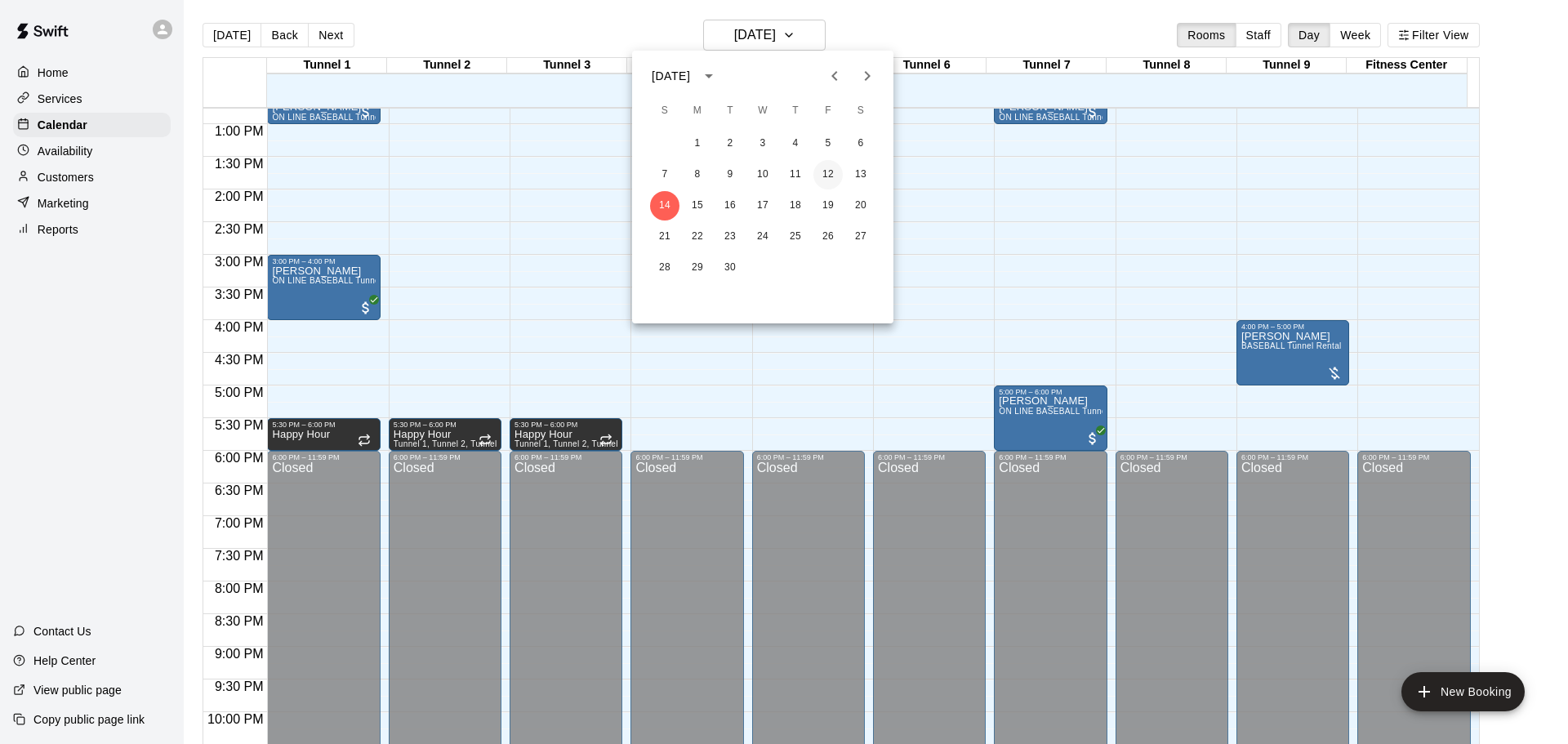
click at [836, 182] on button "12" at bounding box center [828, 175] width 30 height 30
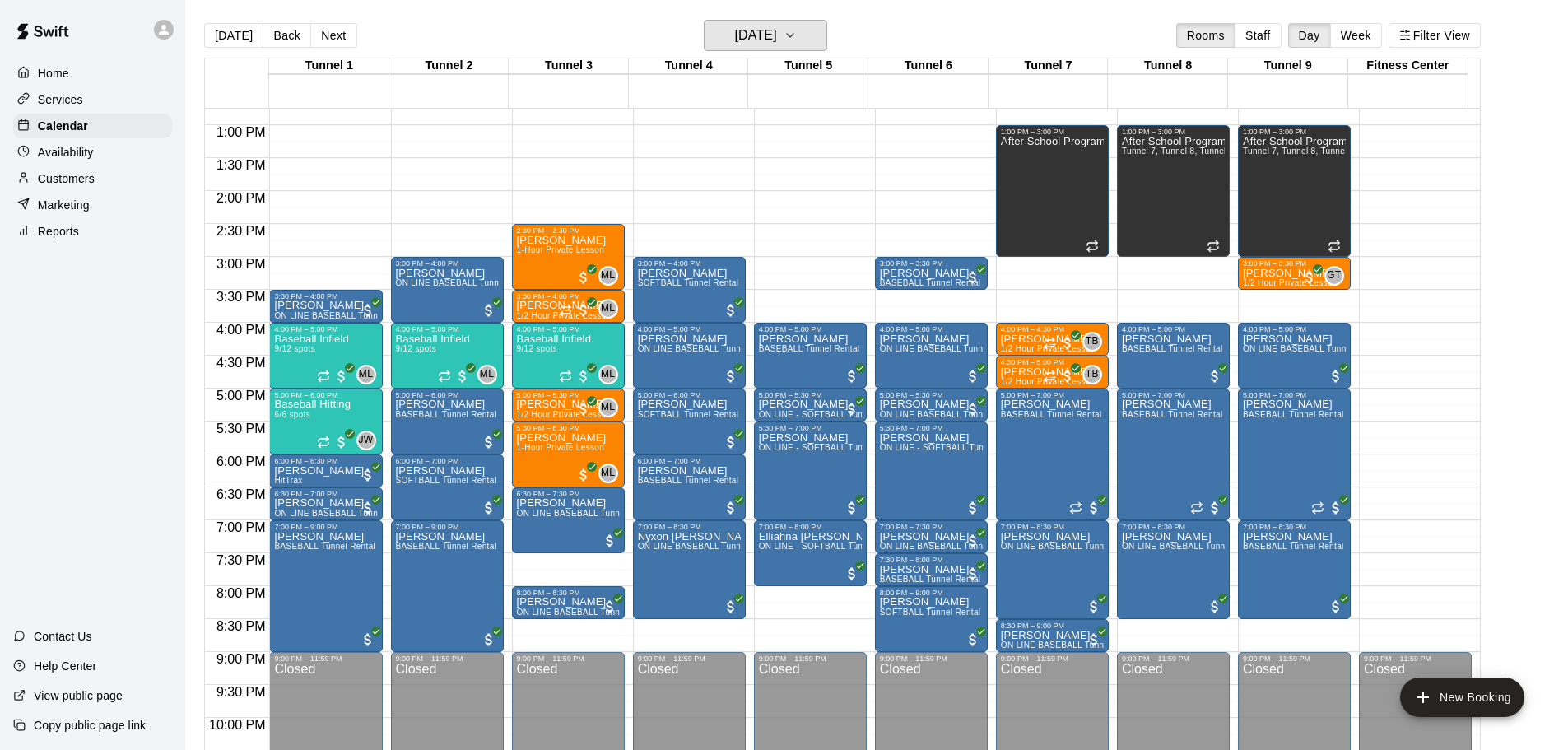
scroll to position [894, 0]
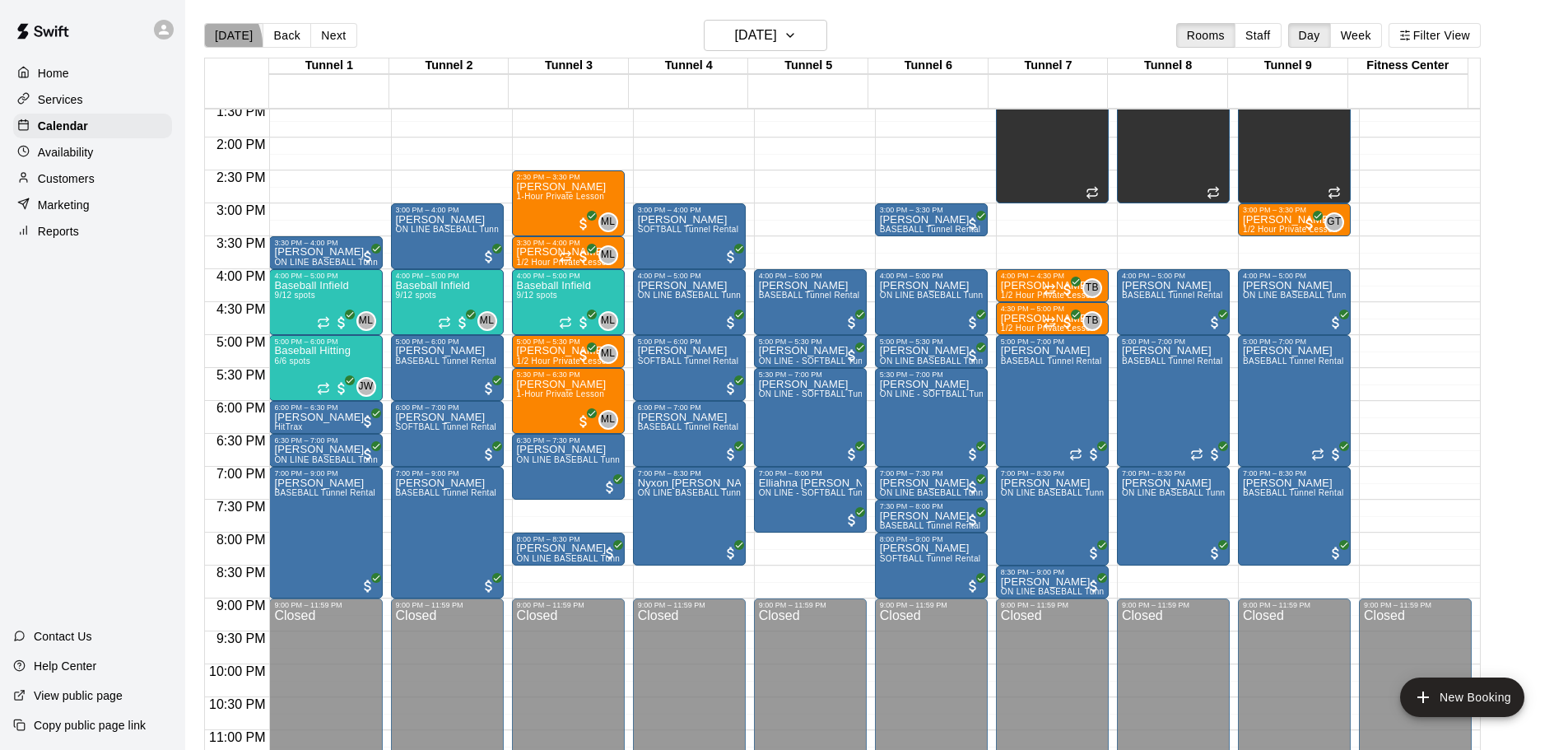
click at [213, 43] on button "[DATE]" at bounding box center [234, 35] width 60 height 24
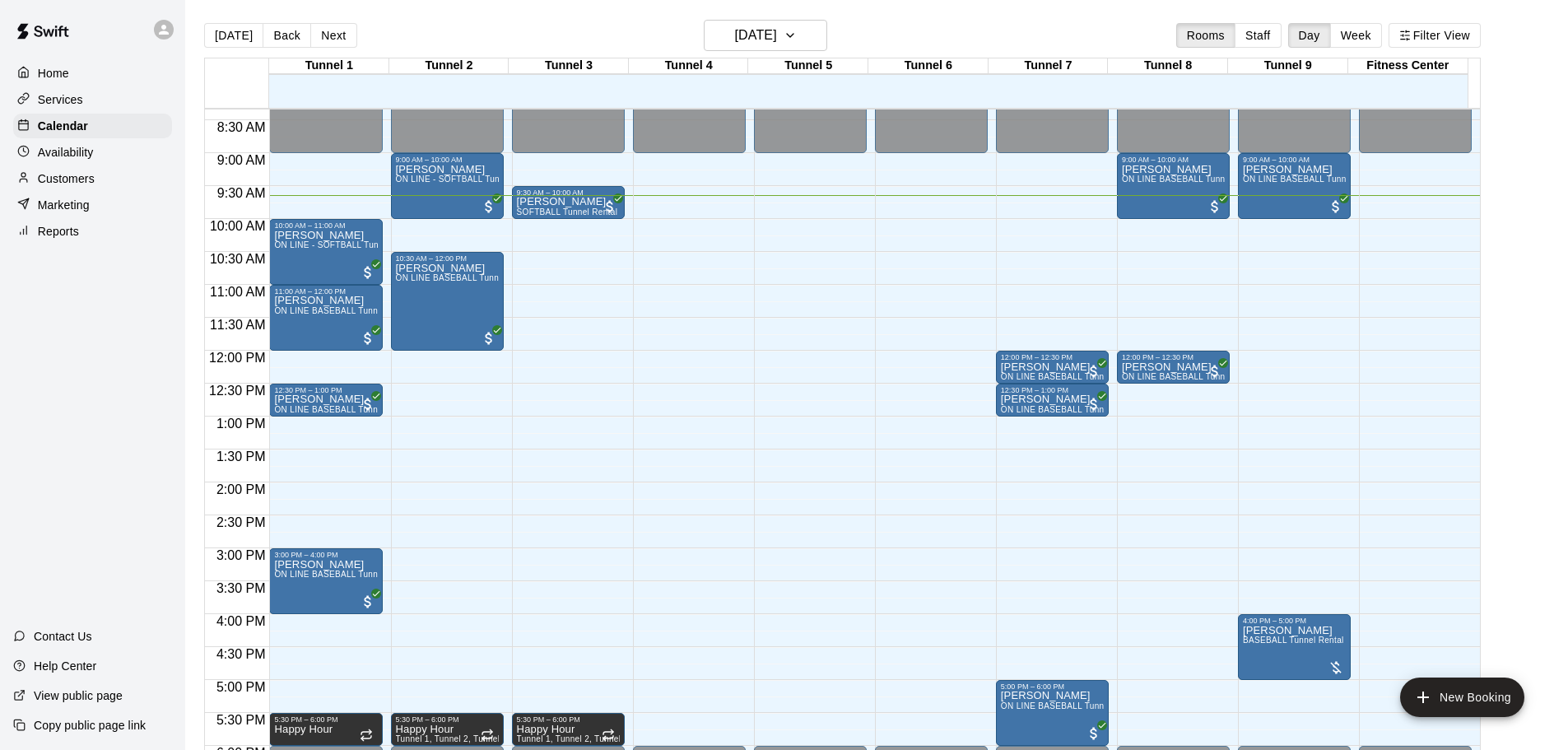
scroll to position [514, 0]
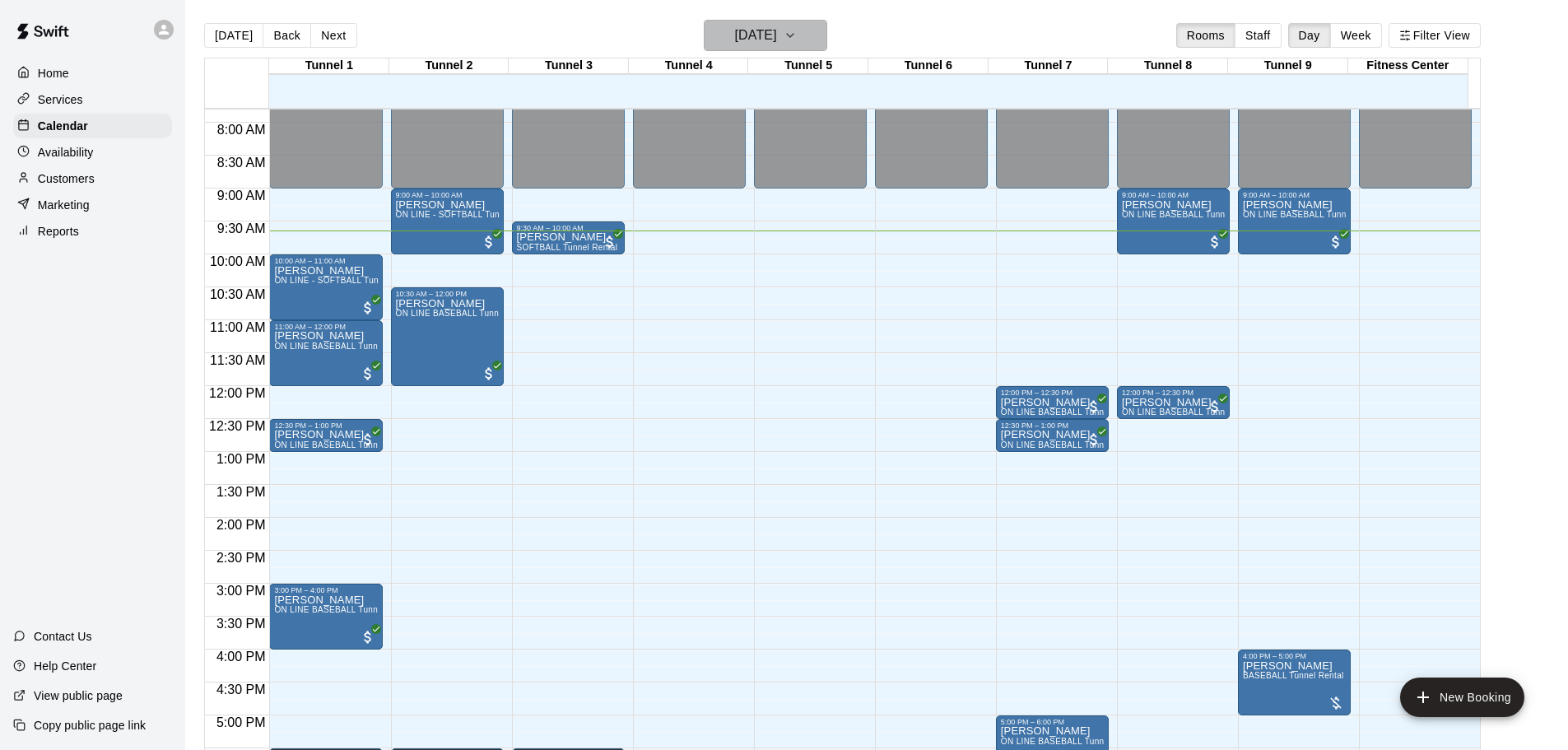
click at [735, 32] on h6 "[DATE]" at bounding box center [756, 35] width 42 height 23
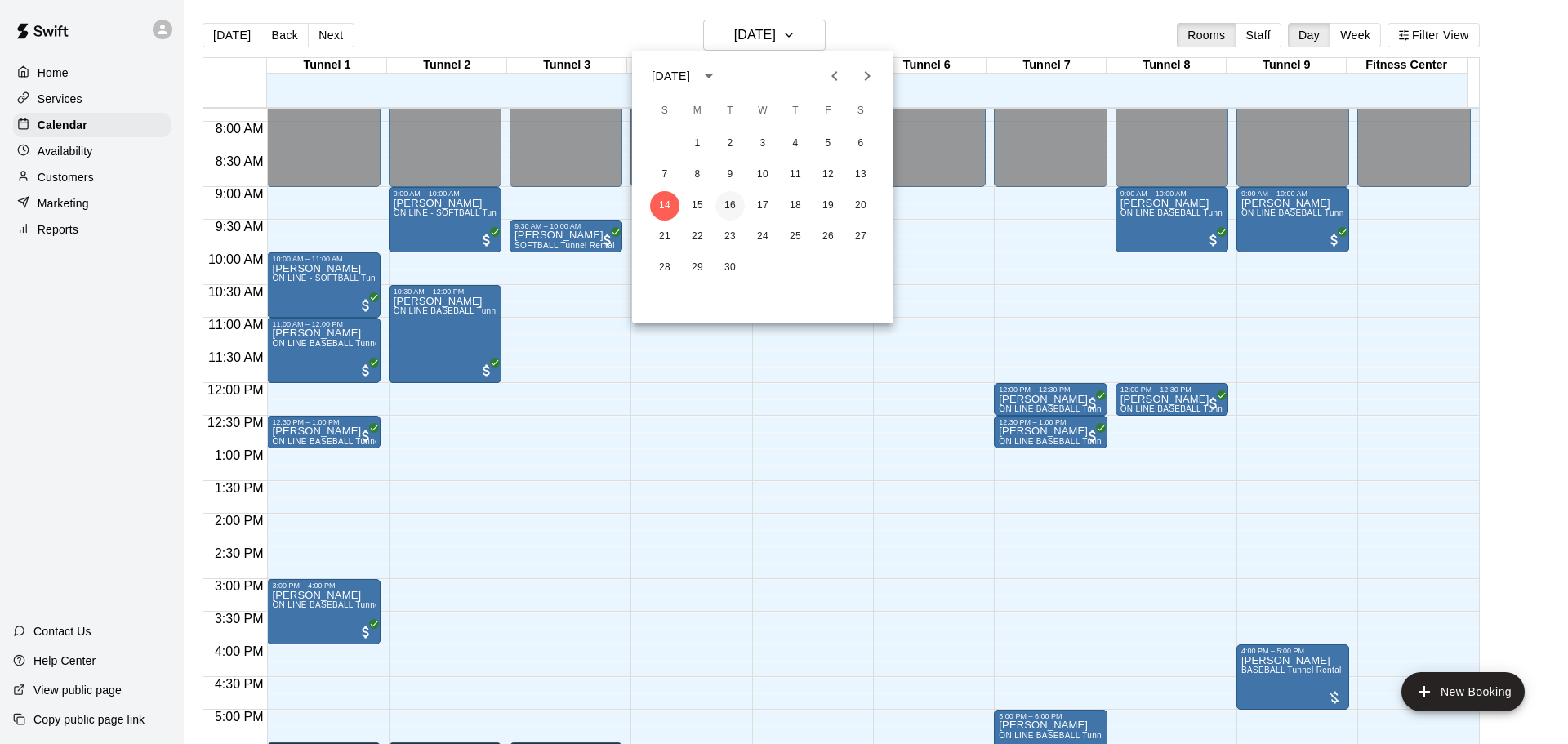
click at [740, 201] on button "16" at bounding box center [730, 205] width 30 height 30
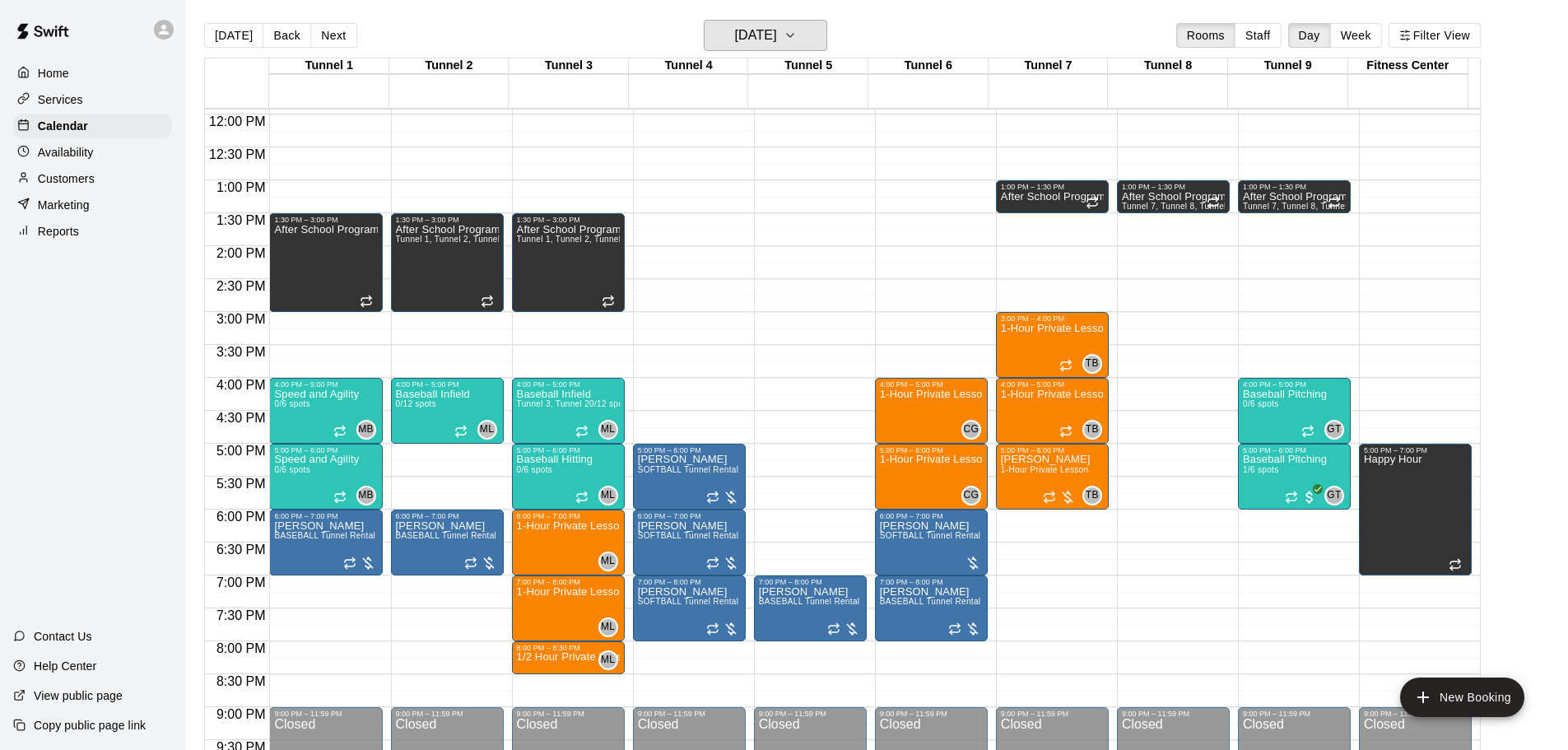
scroll to position [789, 0]
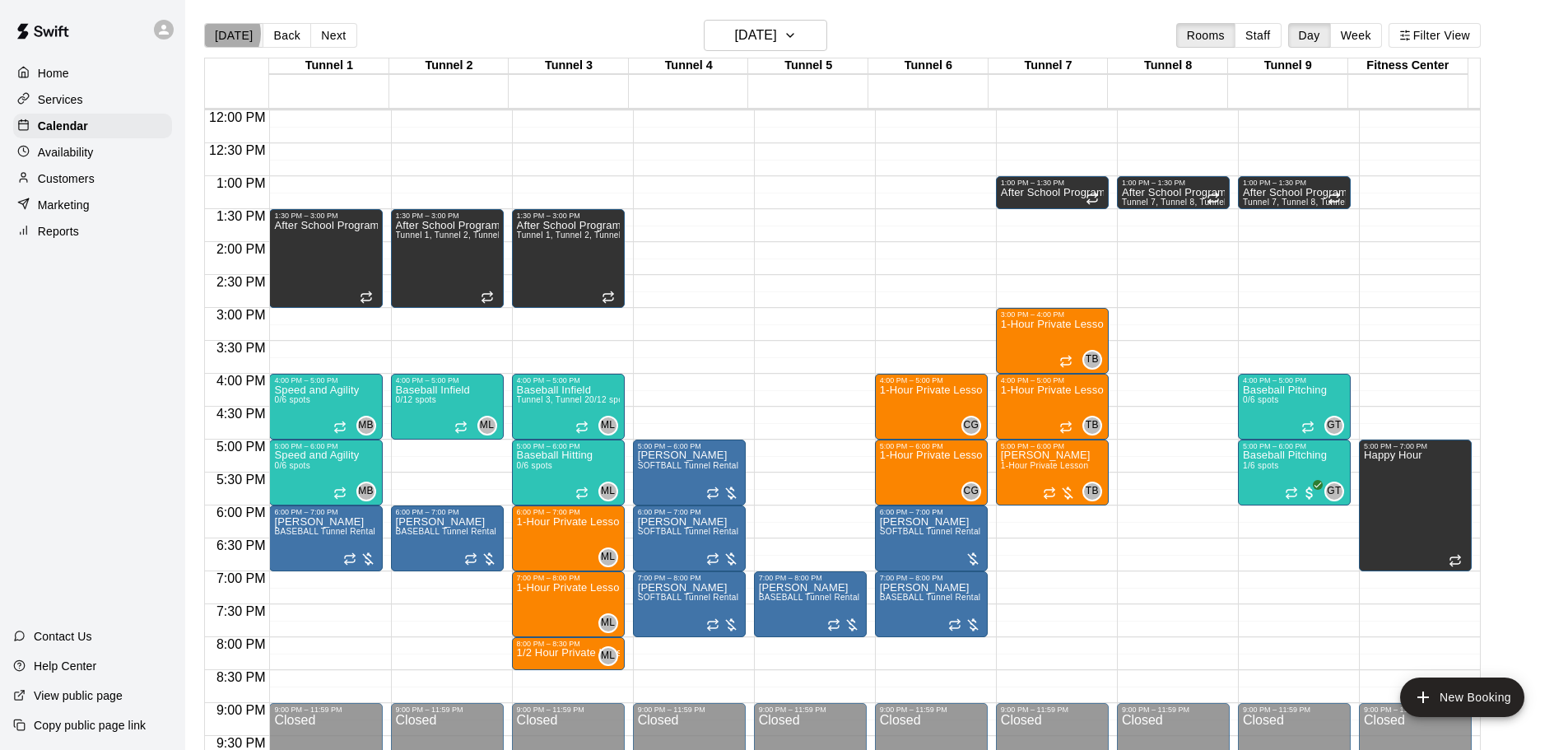
click at [219, 33] on button "[DATE]" at bounding box center [234, 35] width 60 height 24
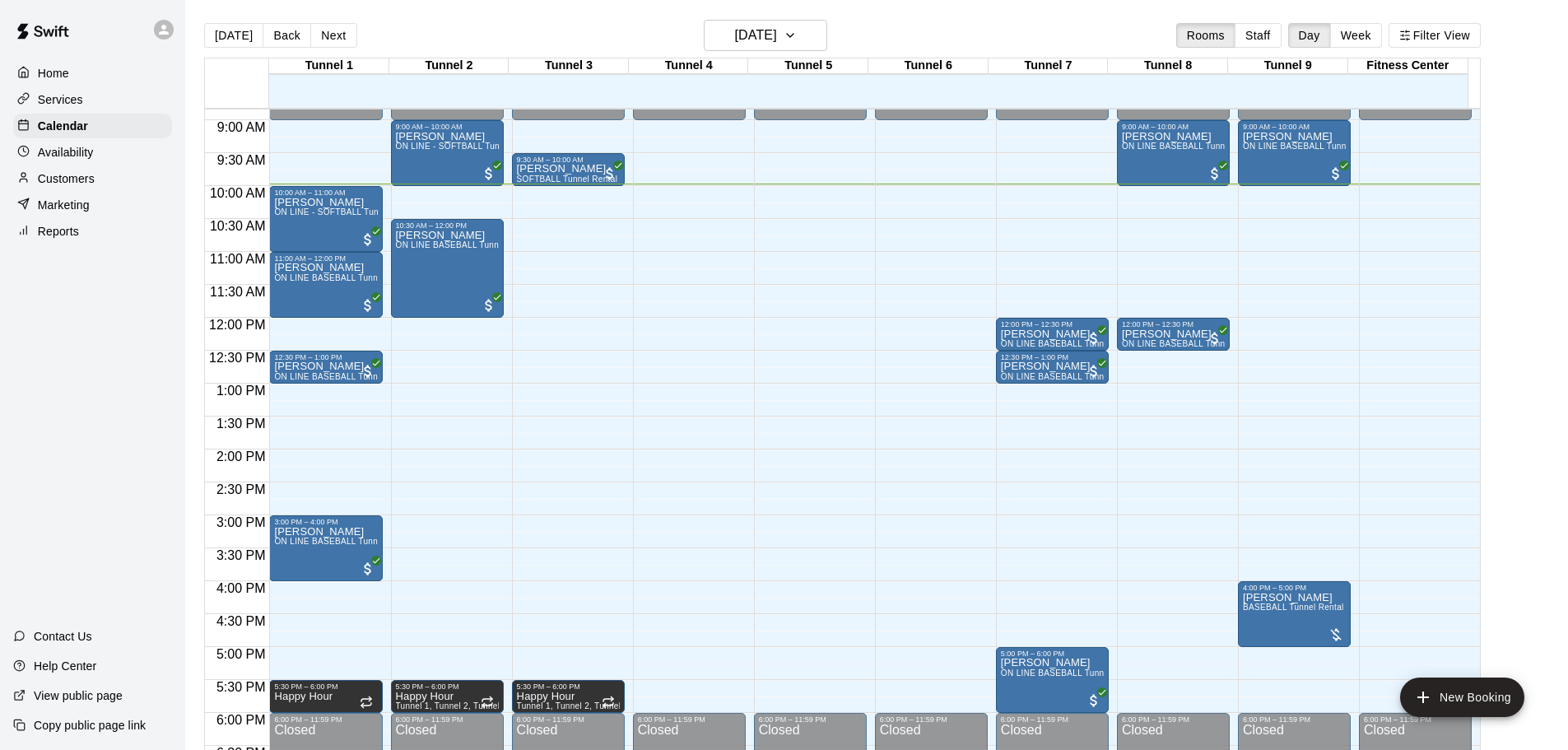
scroll to position [526, 0]
